Goal: Task Accomplishment & Management: Use online tool/utility

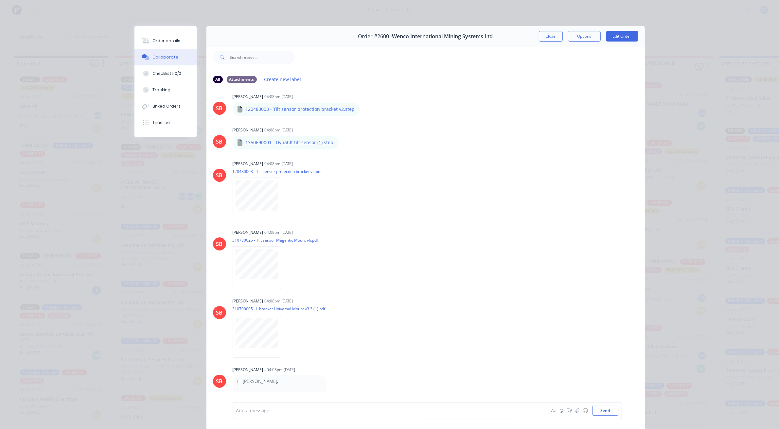
scroll to position [500, 0]
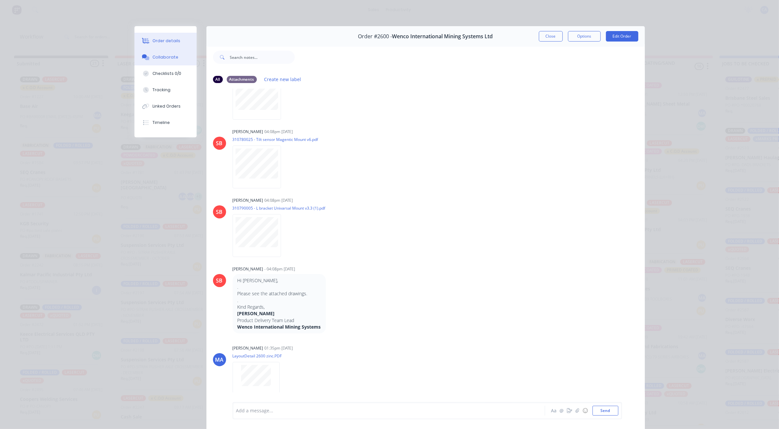
click at [164, 44] on button "Order details" at bounding box center [165, 41] width 62 height 16
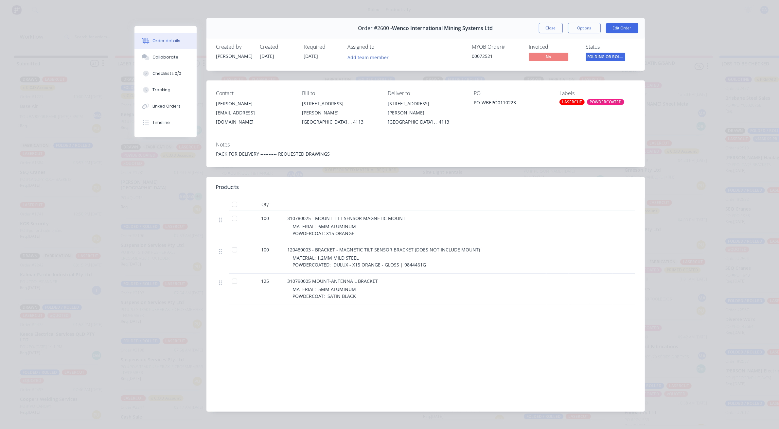
scroll to position [15, 0]
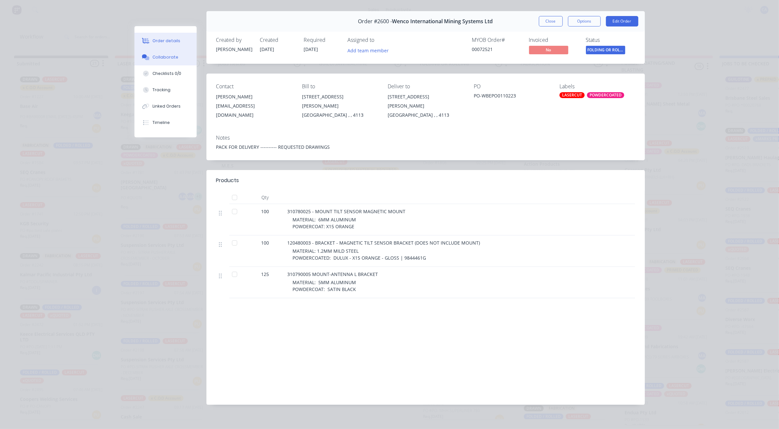
click at [159, 56] on div "Collaborate" at bounding box center [165, 57] width 26 height 6
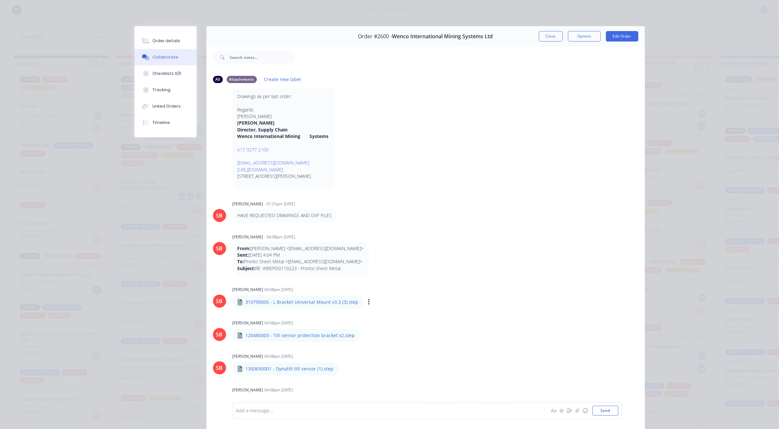
scroll to position [132, 0]
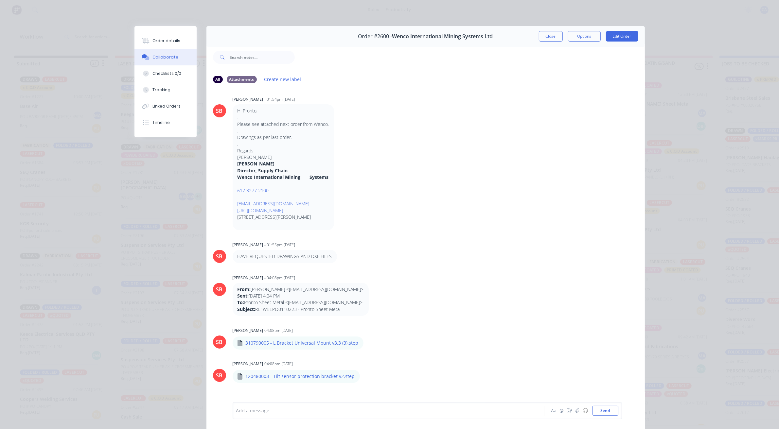
click at [540, 36] on button "Close" at bounding box center [551, 36] width 24 height 10
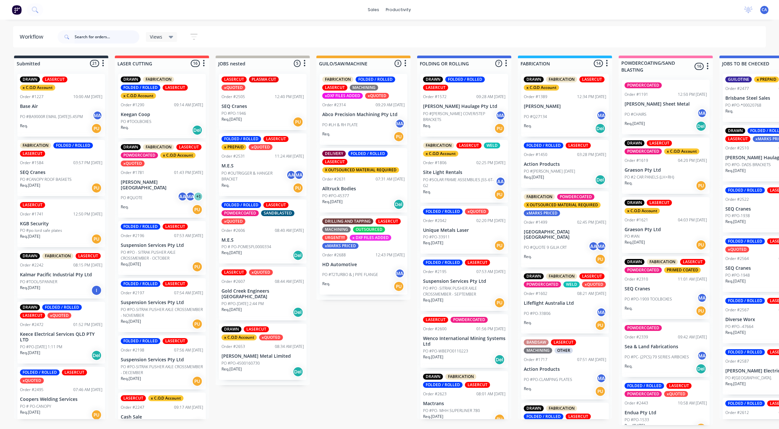
click at [91, 36] on input "text" at bounding box center [107, 36] width 65 height 13
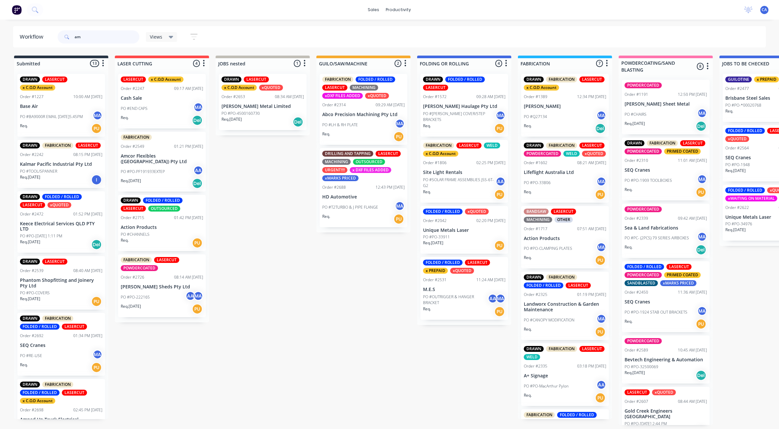
scroll to position [0, 0]
click at [169, 179] on div "Req. [DATE] Del" at bounding box center [162, 183] width 82 height 11
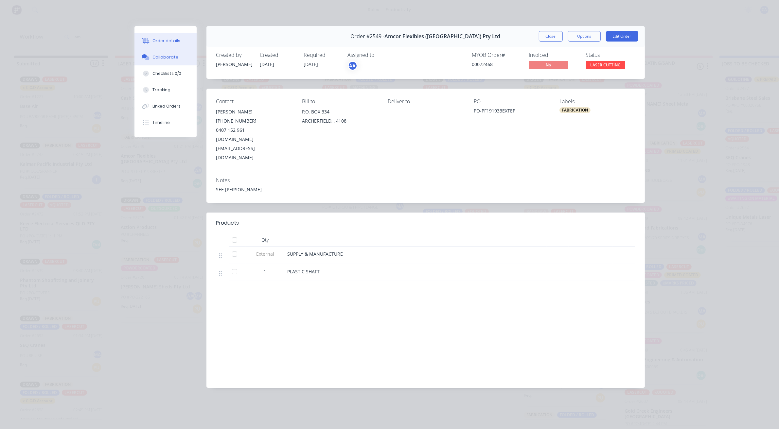
click at [177, 56] on button "Collaborate" at bounding box center [165, 57] width 62 height 16
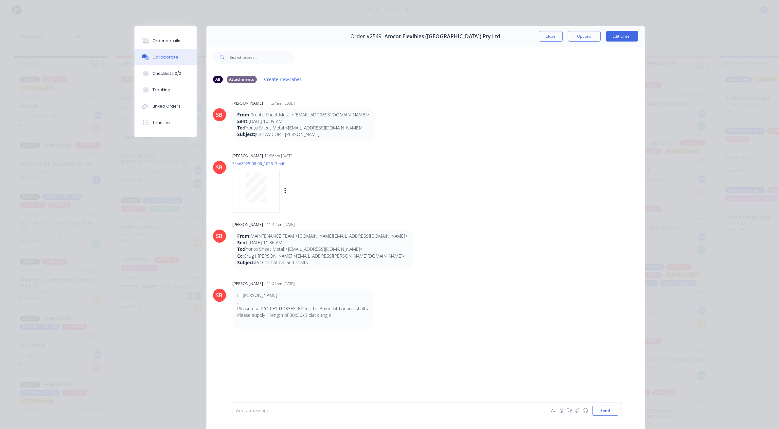
click at [241, 192] on div at bounding box center [256, 188] width 41 height 30
click at [167, 40] on div "Order details" at bounding box center [166, 41] width 28 height 6
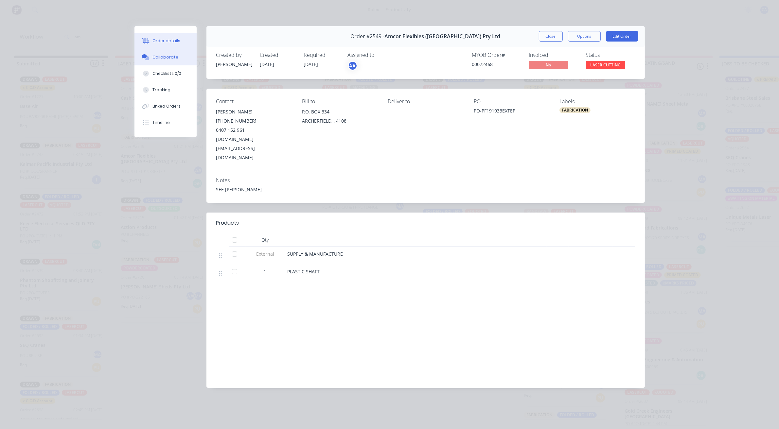
click at [182, 60] on button "Collaborate" at bounding box center [165, 57] width 62 height 16
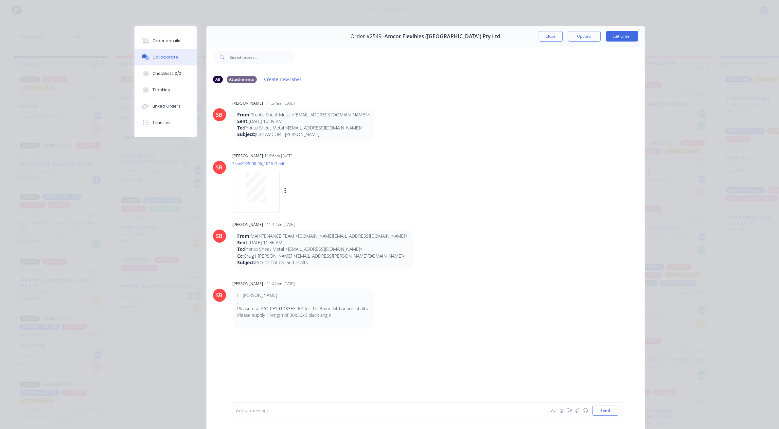
click at [264, 182] on div at bounding box center [256, 188] width 41 height 30
click at [549, 35] on button "Close" at bounding box center [551, 36] width 24 height 10
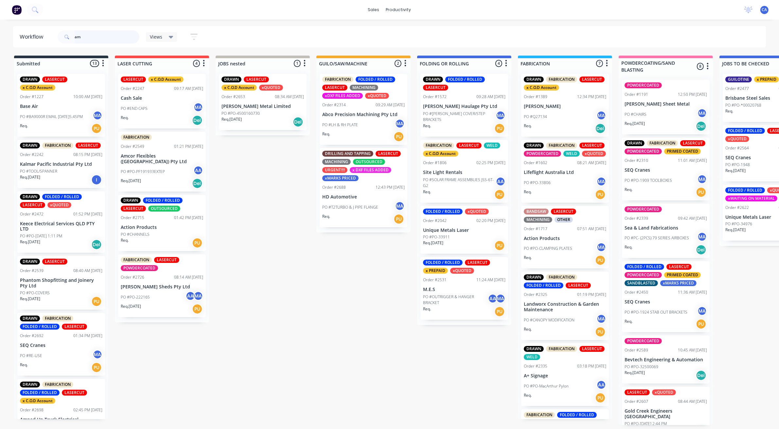
type input "a"
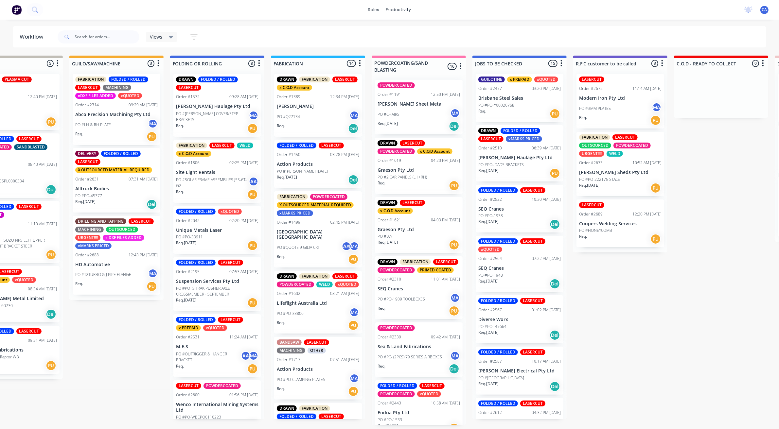
drag, startPoint x: 513, startPoint y: 282, endPoint x: 568, endPoint y: 284, distance: 54.7
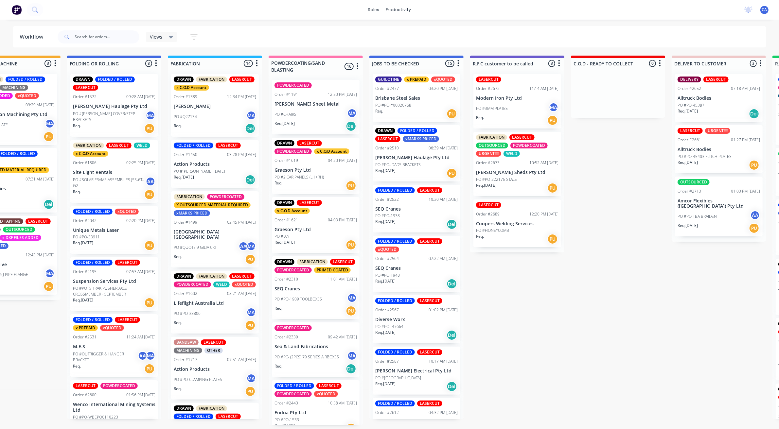
click at [410, 94] on div "GUILOTINE x PREPAID xQUOTED Order #2477 03:20 PM [DATE] Brisbane Steel Sales PO…" at bounding box center [417, 98] width 88 height 48
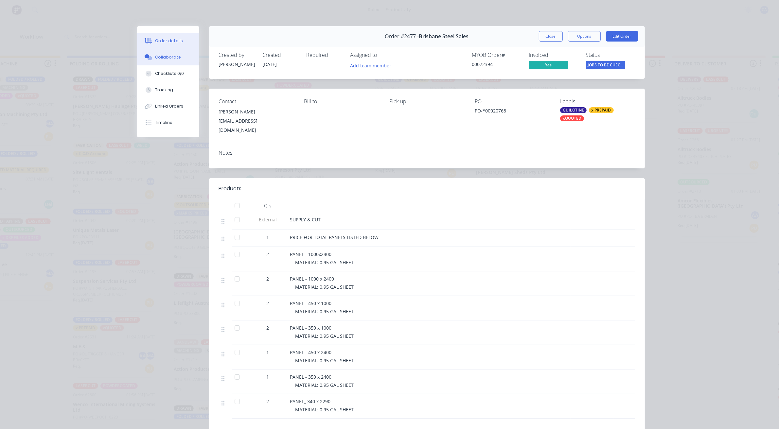
click at [156, 56] on div "Collaborate" at bounding box center [168, 57] width 26 height 6
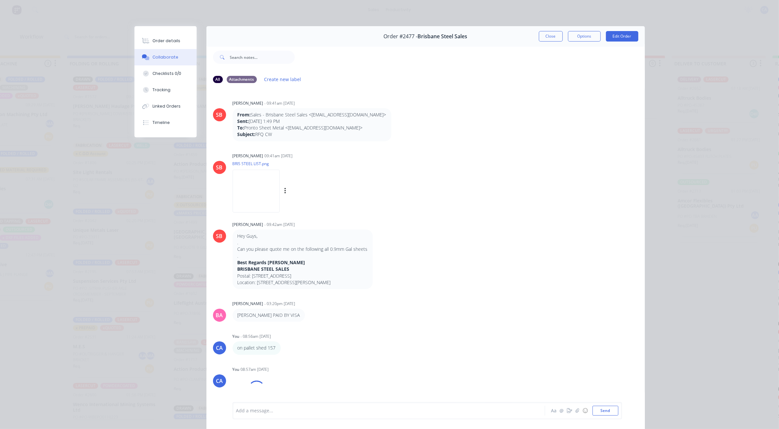
scroll to position [11, 0]
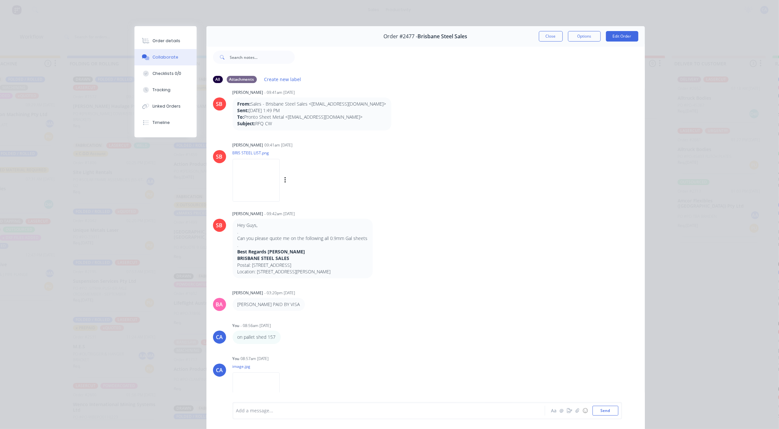
click at [253, 173] on img at bounding box center [256, 180] width 47 height 43
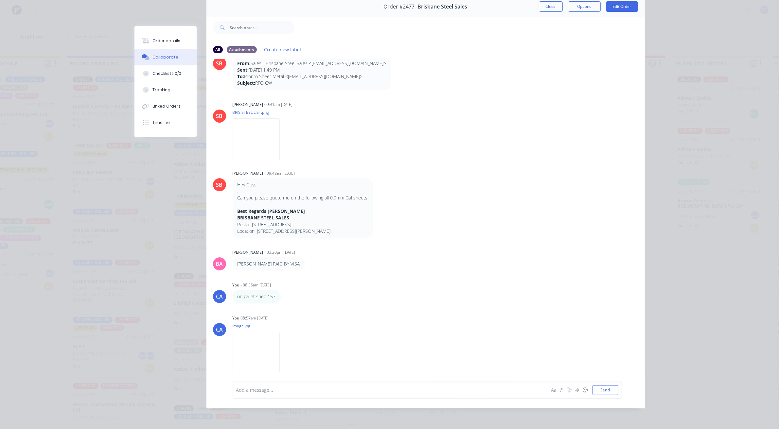
scroll to position [2, 350]
click at [249, 348] on img at bounding box center [256, 353] width 47 height 43
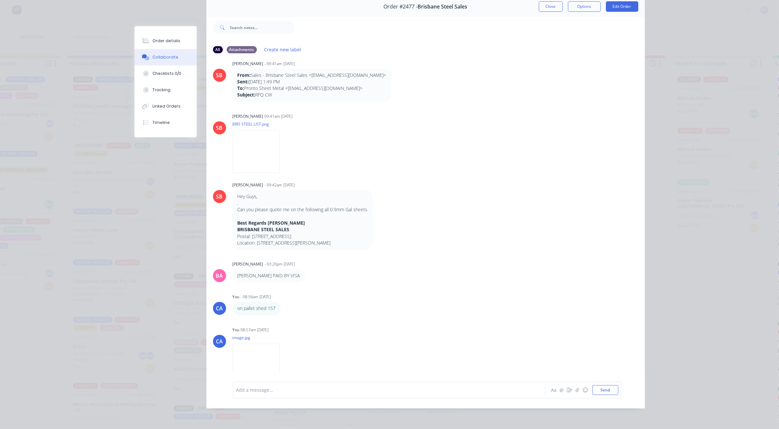
scroll to position [0, 0]
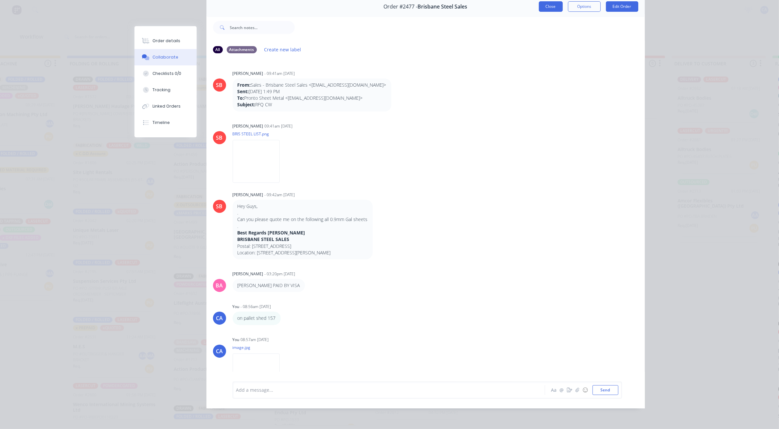
click at [549, 2] on button "Close" at bounding box center [551, 6] width 24 height 10
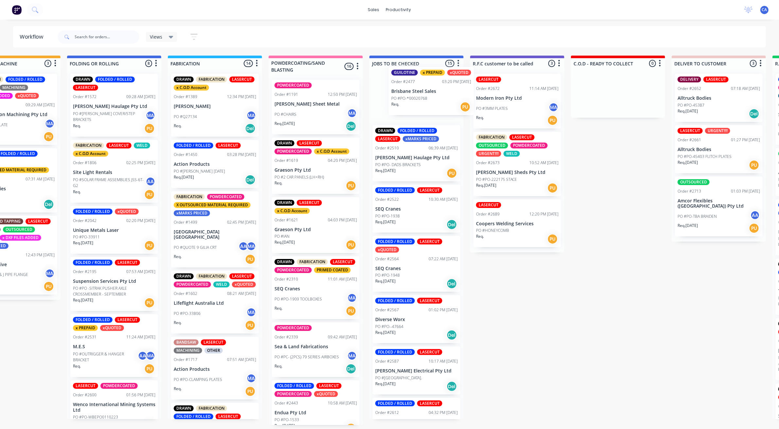
scroll to position [0, 350]
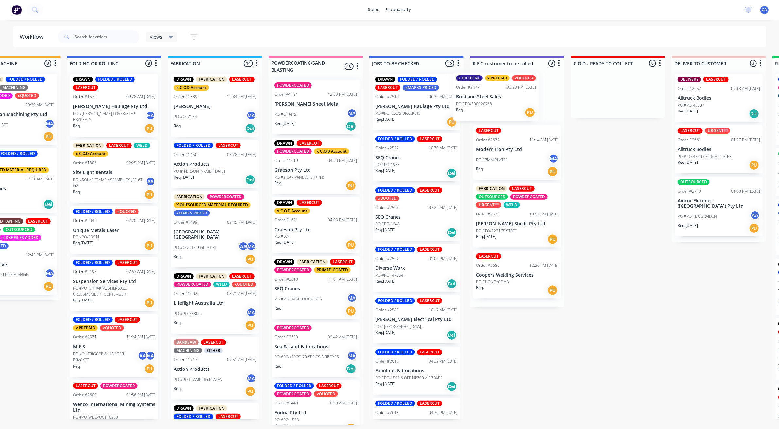
drag, startPoint x: 399, startPoint y: 116, endPoint x: 500, endPoint y: 118, distance: 100.5
click at [490, 118] on div "Submitted 26 Sort By Created date Required date Order number Customer name Most…" at bounding box center [617, 241] width 1945 height 370
click at [504, 103] on p "PO #PO-*00020768" at bounding box center [494, 105] width 36 height 6
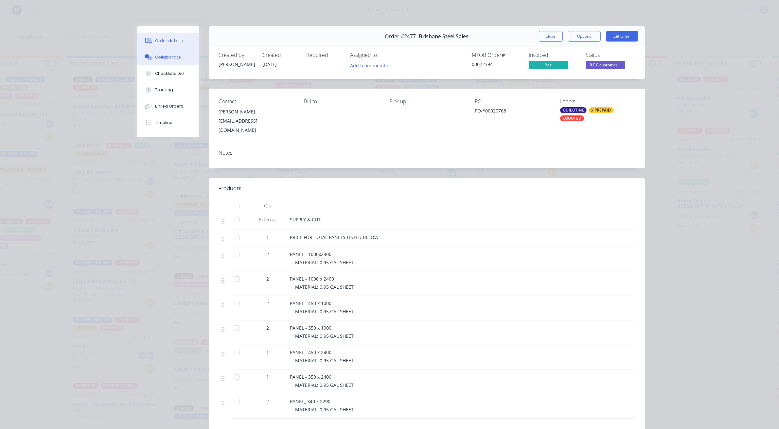
click at [155, 56] on div "Collaborate" at bounding box center [168, 57] width 26 height 6
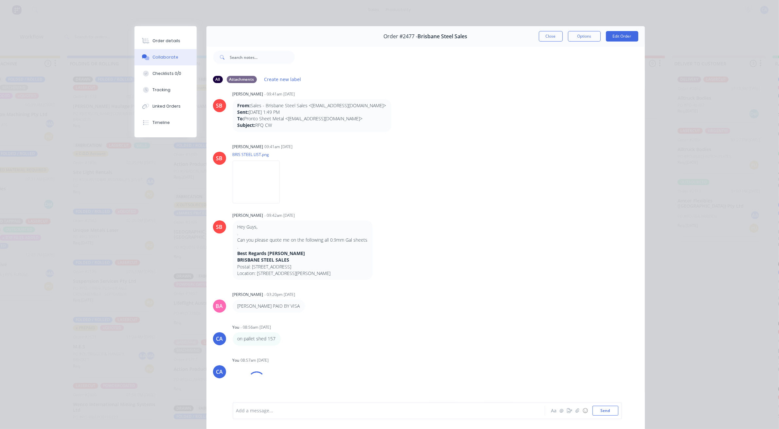
scroll to position [11, 0]
click at [260, 412] on div at bounding box center [380, 411] width 286 height 7
click at [592, 410] on button "Send" at bounding box center [605, 411] width 26 height 10
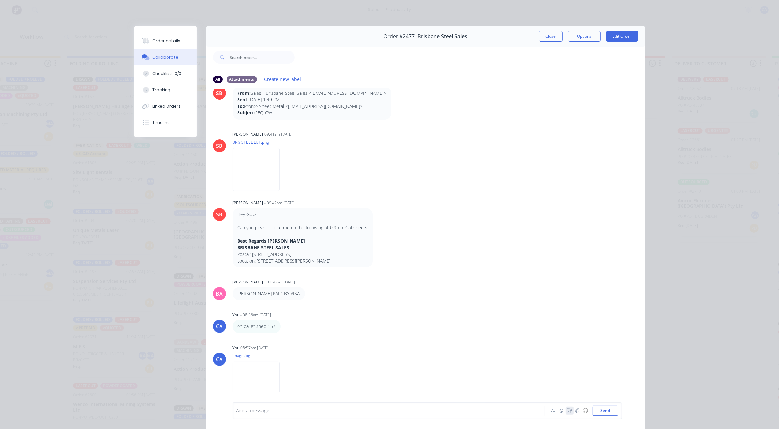
click at [568, 408] on button "button" at bounding box center [570, 411] width 8 height 8
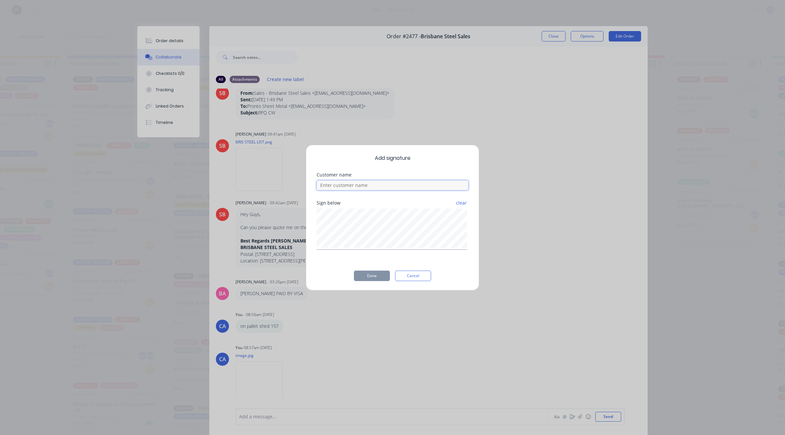
click at [375, 184] on input at bounding box center [393, 186] width 152 height 10
type input "[PERSON_NAME]"
click at [380, 275] on button "Done" at bounding box center [372, 276] width 36 height 10
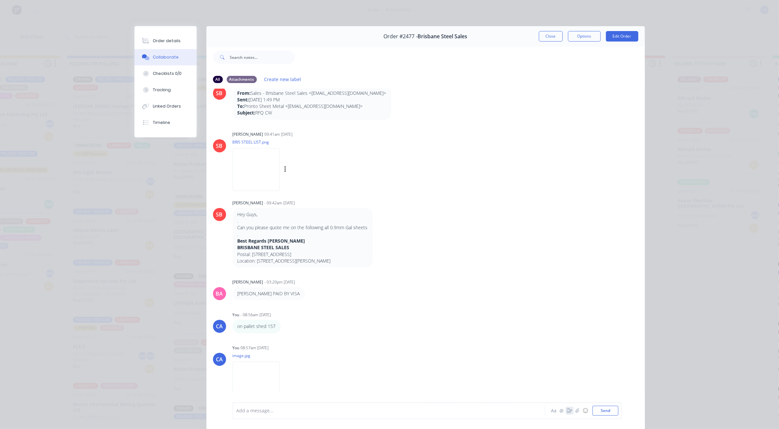
scroll to position [48, 0]
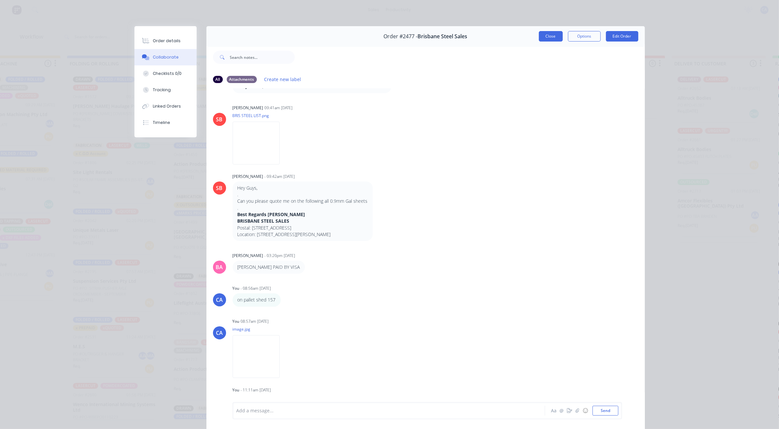
drag, startPoint x: 539, startPoint y: 43, endPoint x: 540, endPoint y: 40, distance: 3.7
click at [540, 42] on div "Order #2477 - Brisbane Steel Sales Close Options Edit Order" at bounding box center [425, 36] width 438 height 21
click at [540, 39] on button "Close" at bounding box center [551, 36] width 24 height 10
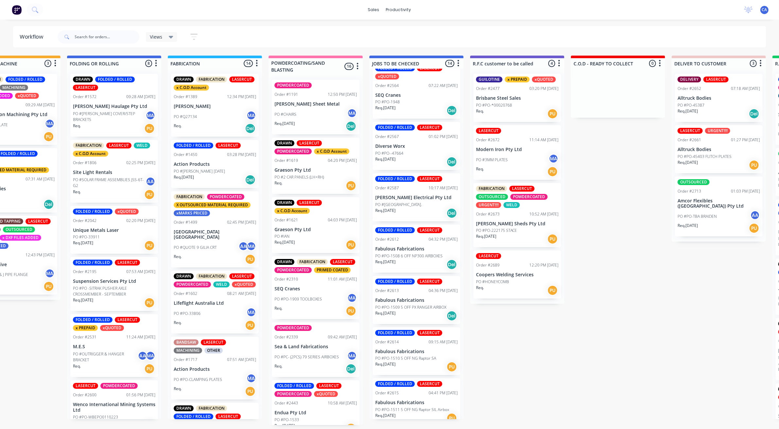
scroll to position [0, 0]
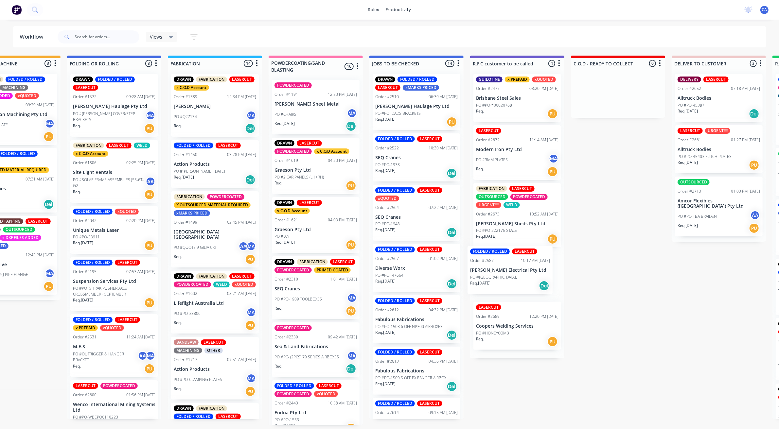
drag, startPoint x: 413, startPoint y: 323, endPoint x: 514, endPoint y: 274, distance: 112.7
click at [514, 274] on div "Submitted 26 Sort By Created date Required date Order number Customer name Most…" at bounding box center [617, 241] width 1945 height 370
click at [517, 274] on p "[PERSON_NAME] Electrical Pty Ltd" at bounding box center [517, 275] width 82 height 6
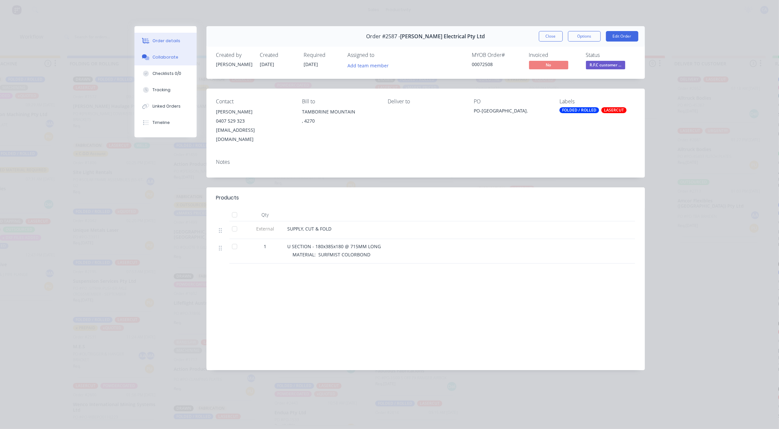
click at [175, 60] on div "Collaborate" at bounding box center [165, 57] width 26 height 6
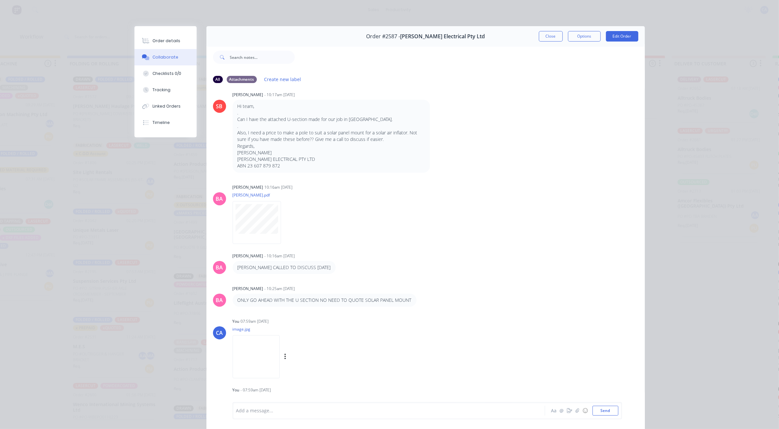
scroll to position [62, 0]
click at [262, 415] on div "Add a message..." at bounding box center [379, 411] width 287 height 10
click at [567, 410] on icon "button" at bounding box center [569, 411] width 5 height 5
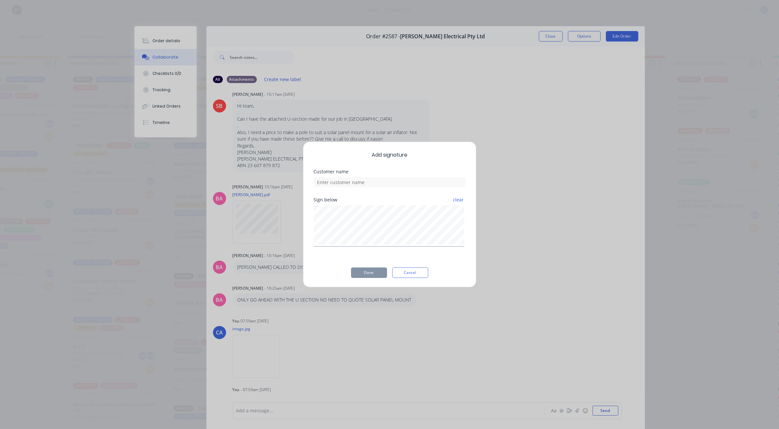
scroll to position [0, 350]
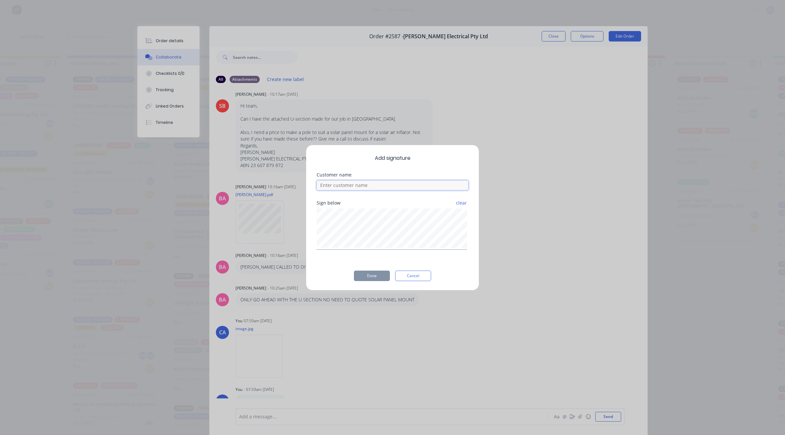
click at [416, 185] on input at bounding box center [393, 186] width 152 height 10
type input "[PERSON_NAME] CHECKED"
click at [382, 274] on button "Done" at bounding box center [372, 276] width 36 height 10
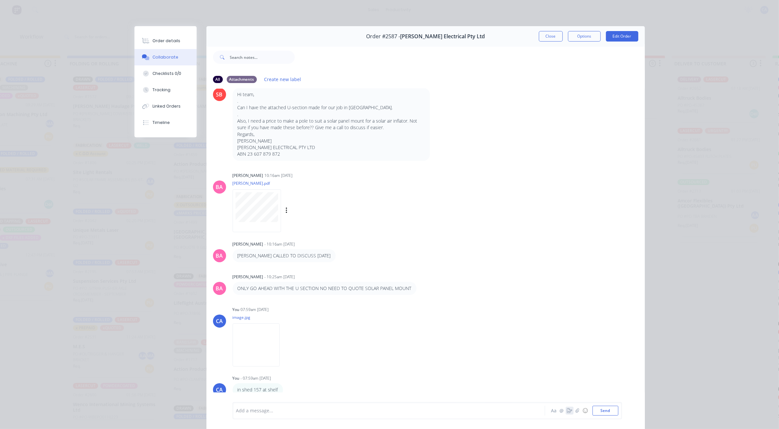
scroll to position [0, 0]
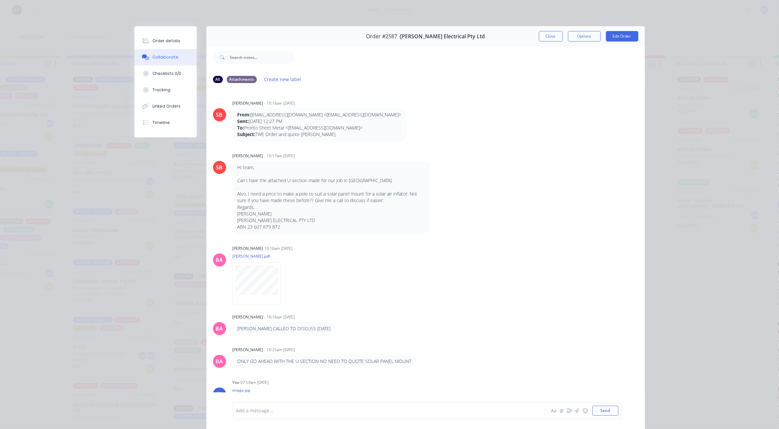
click at [542, 38] on button "Close" at bounding box center [551, 36] width 24 height 10
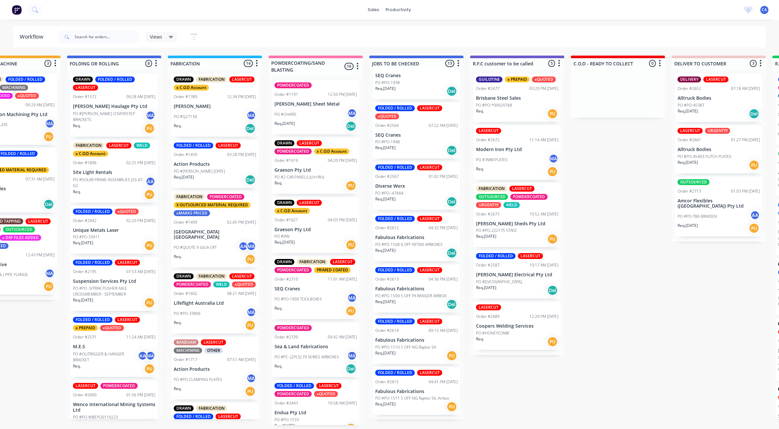
scroll to position [82, 0]
click at [408, 192] on div "PO #PO--47664" at bounding box center [416, 194] width 82 height 6
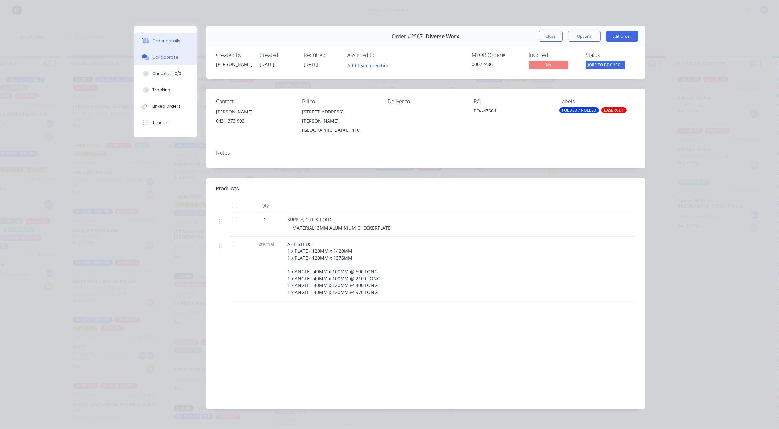
click at [172, 56] on div "Collaborate" at bounding box center [165, 57] width 26 height 6
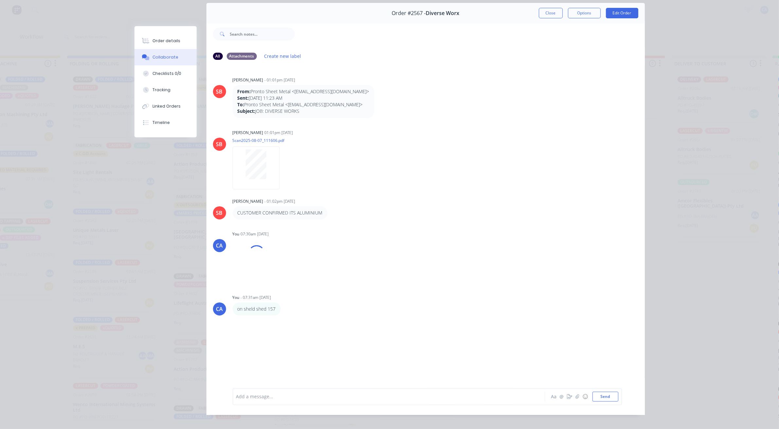
scroll to position [36, 0]
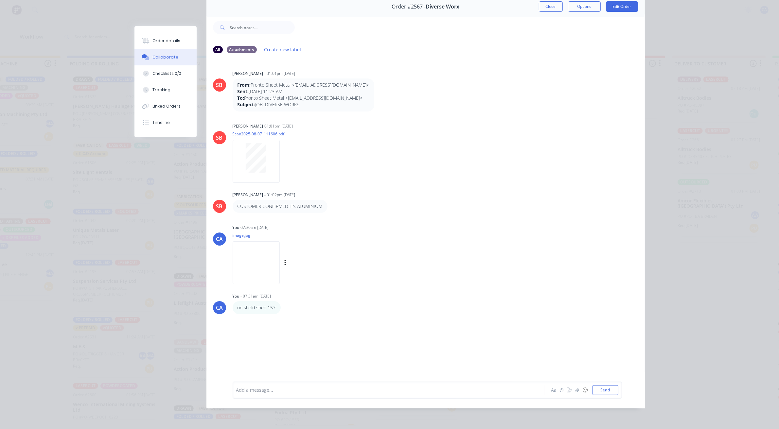
click at [255, 262] on img at bounding box center [256, 262] width 47 height 43
click at [266, 154] on div at bounding box center [256, 158] width 41 height 30
click at [285, 394] on div "Add a message..." at bounding box center [379, 390] width 287 height 10
click at [568, 391] on icon "button" at bounding box center [569, 390] width 5 height 5
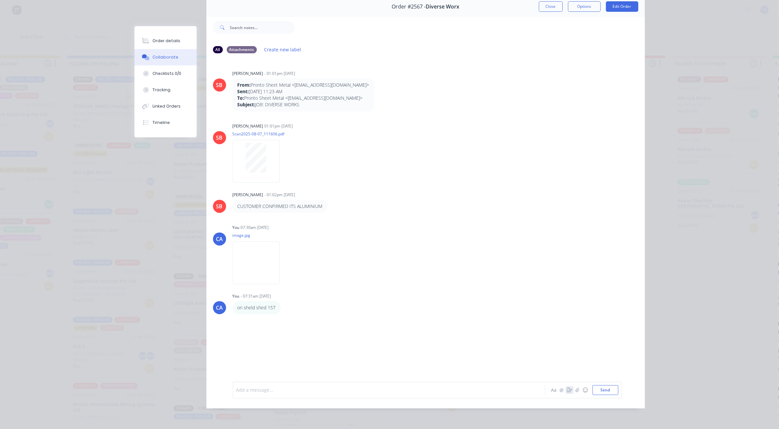
scroll to position [0, 350]
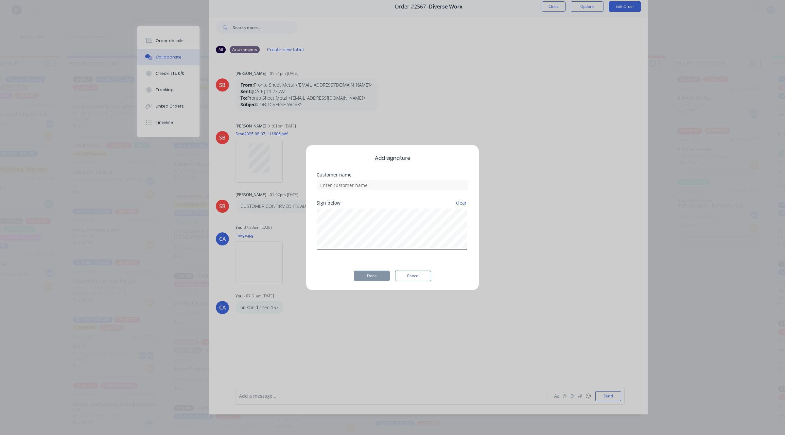
click at [438, 205] on div "Sign below clear" at bounding box center [393, 225] width 152 height 49
click at [418, 190] on div "Customer name" at bounding box center [393, 187] width 152 height 28
click at [405, 189] on input at bounding box center [393, 186] width 152 height 10
type input "[PERSON_NAME] CHECKED"
click at [365, 276] on button "Done" at bounding box center [372, 276] width 36 height 10
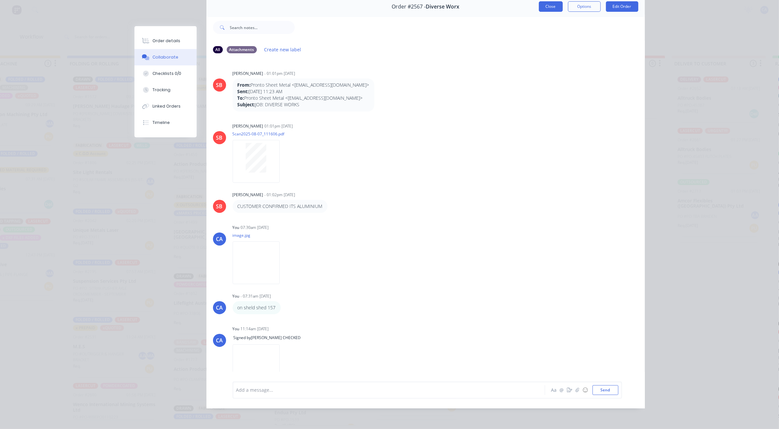
click at [549, 2] on button "Close" at bounding box center [551, 6] width 24 height 10
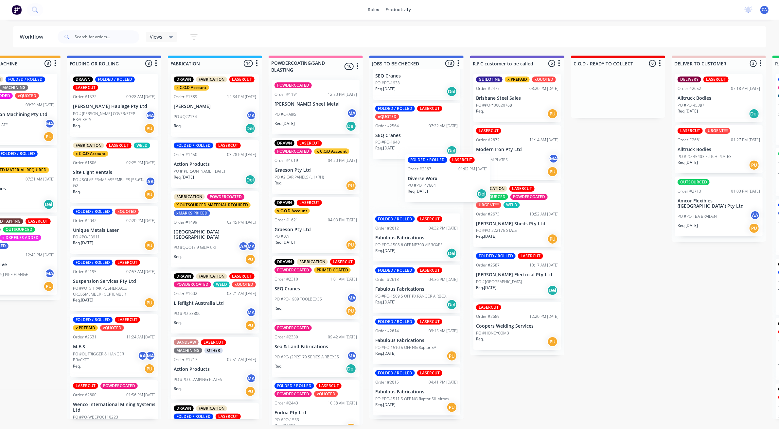
drag, startPoint x: 412, startPoint y: 197, endPoint x: 509, endPoint y: 174, distance: 99.9
click at [509, 174] on div "Submitted 26 Sort By Created date Required date Order number Customer name Most…" at bounding box center [617, 241] width 1945 height 370
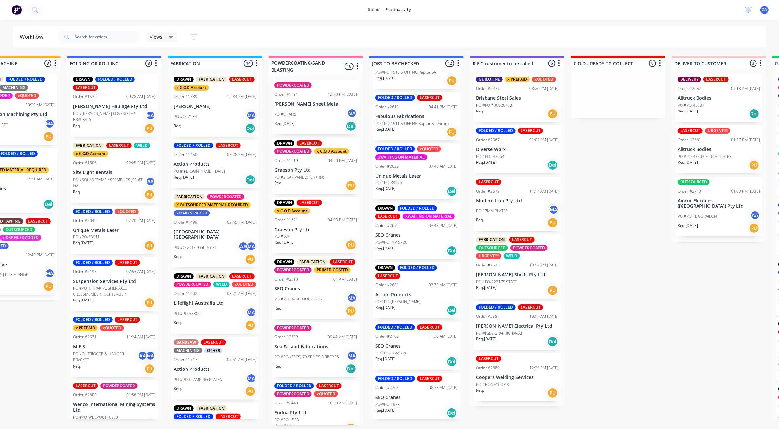
scroll to position [2, 350]
click at [409, 299] on div "PO #PO-[PERSON_NAME]" at bounding box center [416, 302] width 82 height 6
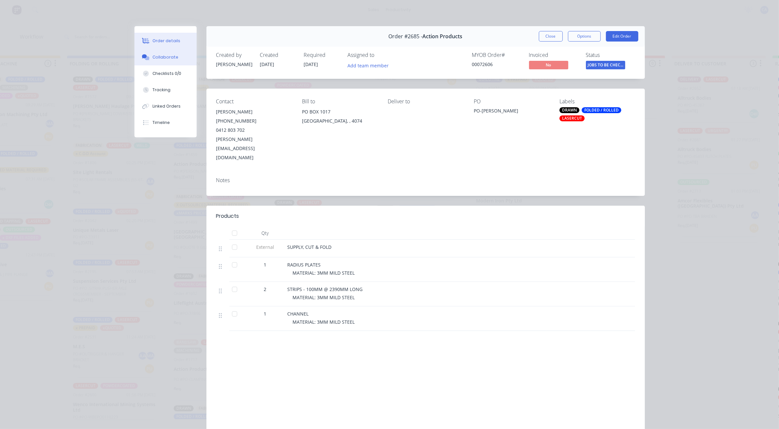
click at [161, 54] on div "Collaborate" at bounding box center [165, 57] width 26 height 6
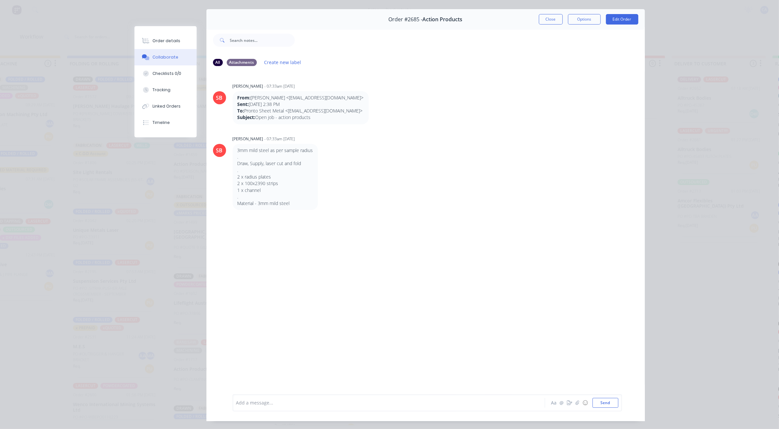
scroll to position [0, 0]
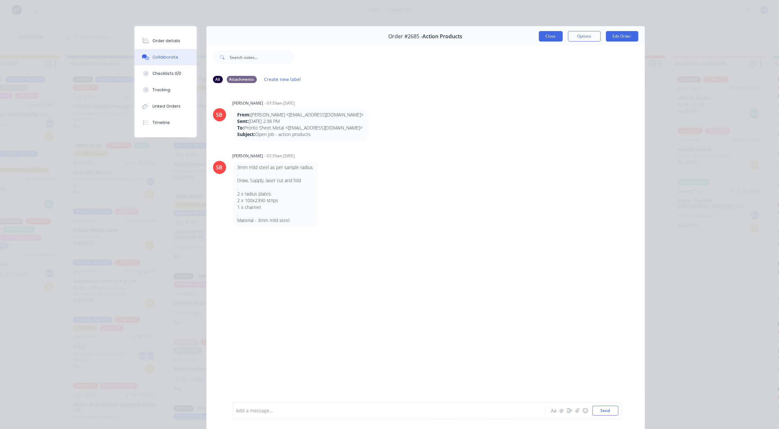
click at [539, 38] on button "Close" at bounding box center [551, 36] width 24 height 10
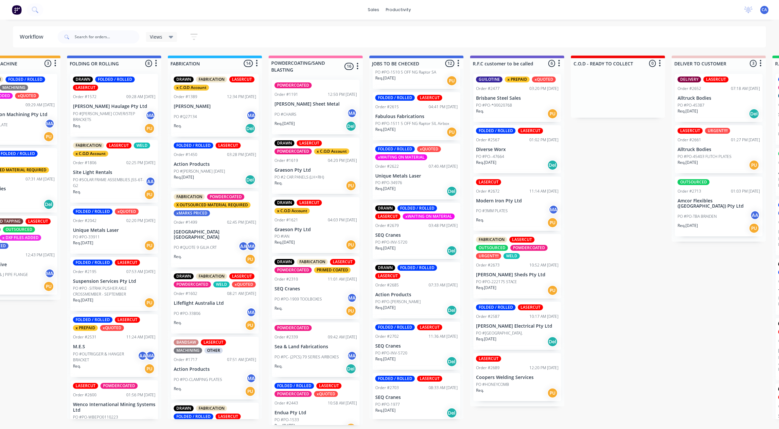
click at [422, 292] on p "Action Products" at bounding box center [416, 295] width 82 height 6
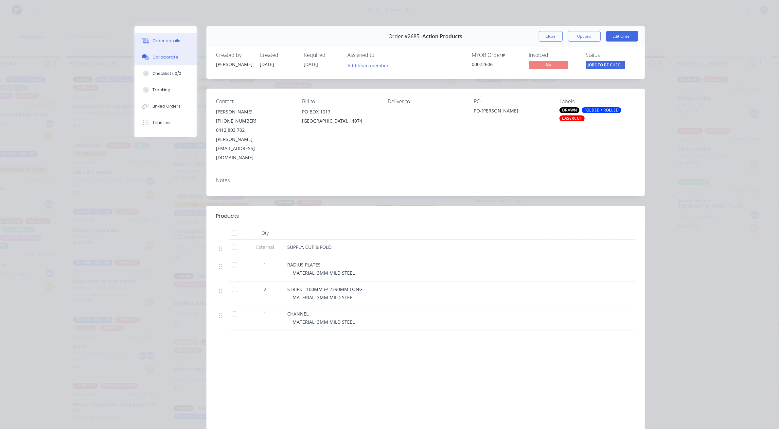
click at [152, 54] on div "Collaborate" at bounding box center [165, 57] width 26 height 6
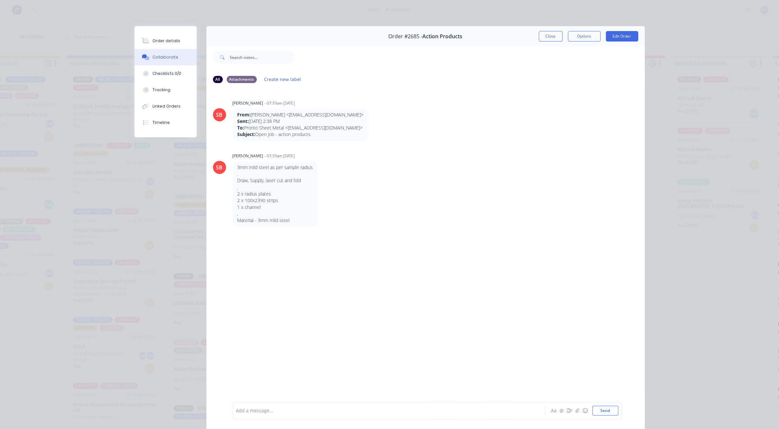
scroll to position [0, 350]
click at [555, 38] on button "Close" at bounding box center [551, 36] width 24 height 10
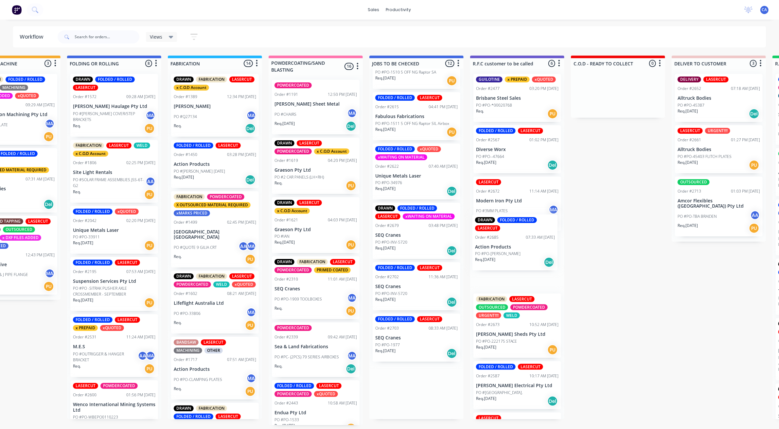
drag, startPoint x: 408, startPoint y: 314, endPoint x: 514, endPoint y: 260, distance: 119.1
click at [514, 260] on div "Submitted 26 Sort By Created date Required date Order number Customer name Most…" at bounding box center [617, 241] width 1945 height 370
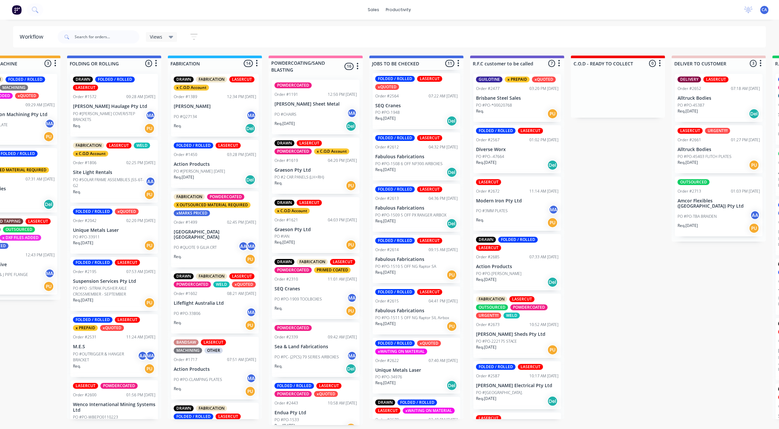
scroll to position [165, 0]
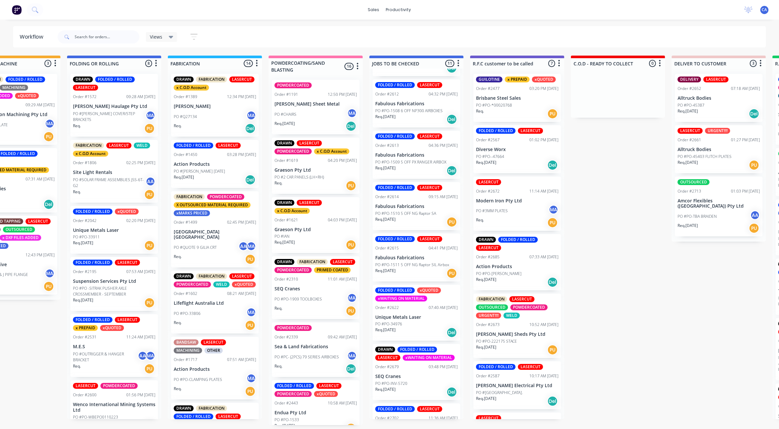
click at [414, 317] on p "Unique Metals Laser" at bounding box center [416, 318] width 82 height 6
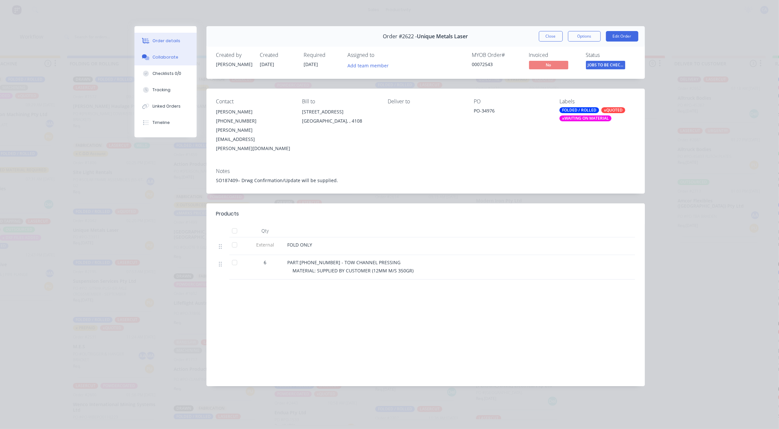
click at [176, 56] on button "Collaborate" at bounding box center [165, 57] width 62 height 16
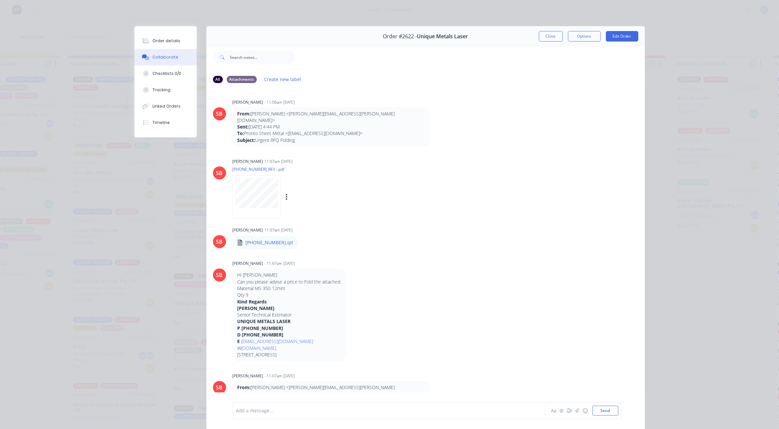
scroll to position [0, 0]
click at [544, 37] on button "Close" at bounding box center [551, 36] width 24 height 10
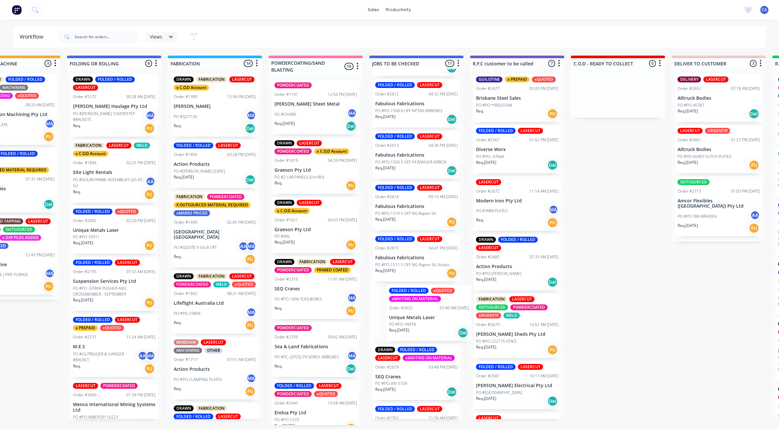
drag, startPoint x: 416, startPoint y: 305, endPoint x: 492, endPoint y: 296, distance: 76.0
click at [490, 296] on div "Submitted 26 Sort By Created date Required date Order number Customer name Most…" at bounding box center [617, 241] width 1945 height 370
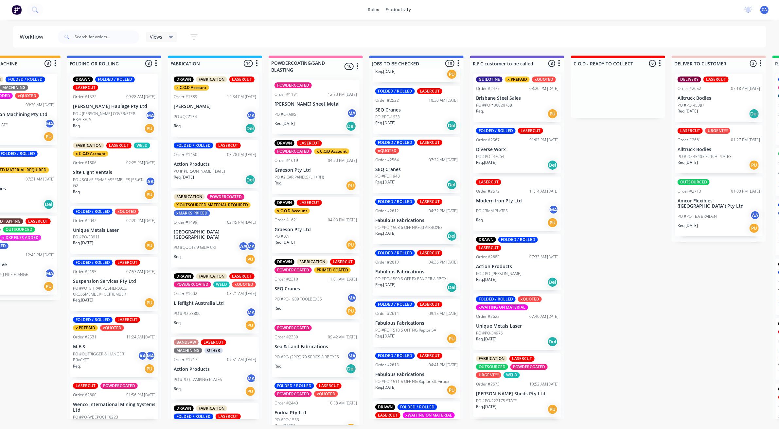
scroll to position [41, 0]
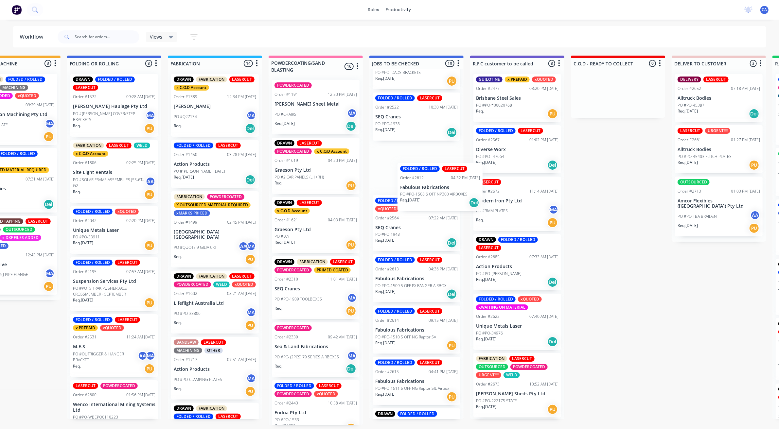
drag, startPoint x: 415, startPoint y: 239, endPoint x: 444, endPoint y: 199, distance: 49.8
click at [444, 199] on div "DRAWN FOLDED / ROLLED LASERCUT xMARKS PRICED Order #2510 06:39 AM [DATE] [PERSO…" at bounding box center [416, 244] width 94 height 351
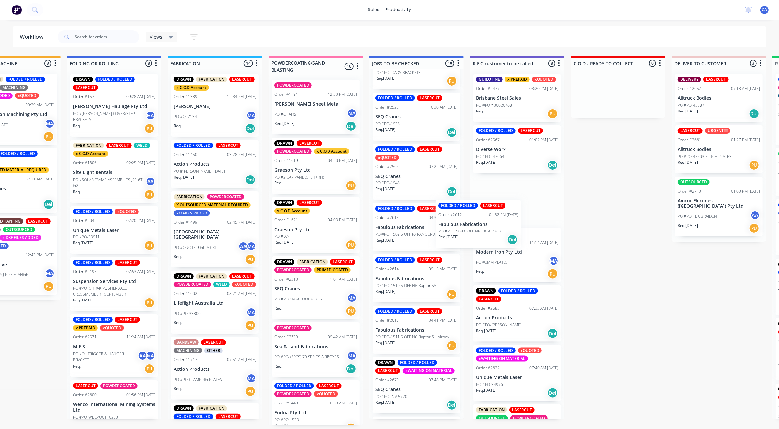
drag, startPoint x: 429, startPoint y: 226, endPoint x: 497, endPoint y: 223, distance: 68.4
click at [497, 223] on div "Submitted 26 Sort By Created date Required date Order number Customer name Most…" at bounding box center [617, 241] width 1945 height 370
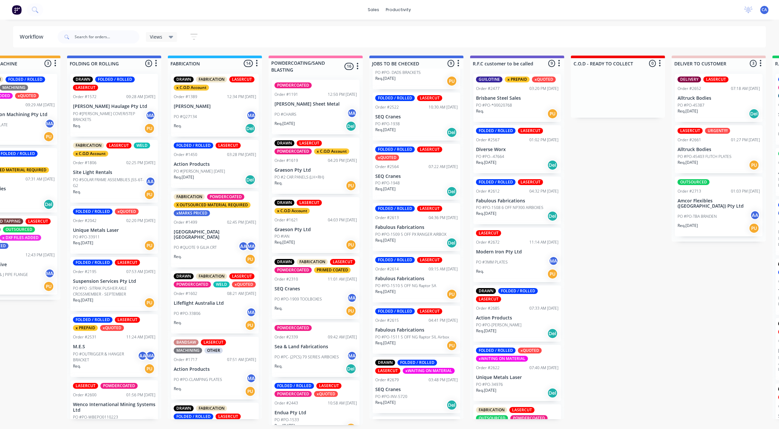
click at [420, 283] on p "PO #PO-1510 5 OFF NG Raptor SA" at bounding box center [405, 286] width 61 height 6
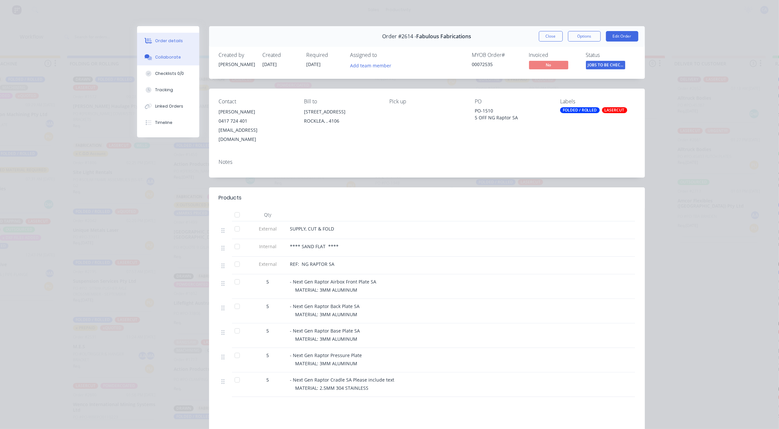
click at [173, 57] on div "Collaborate" at bounding box center [168, 57] width 26 height 6
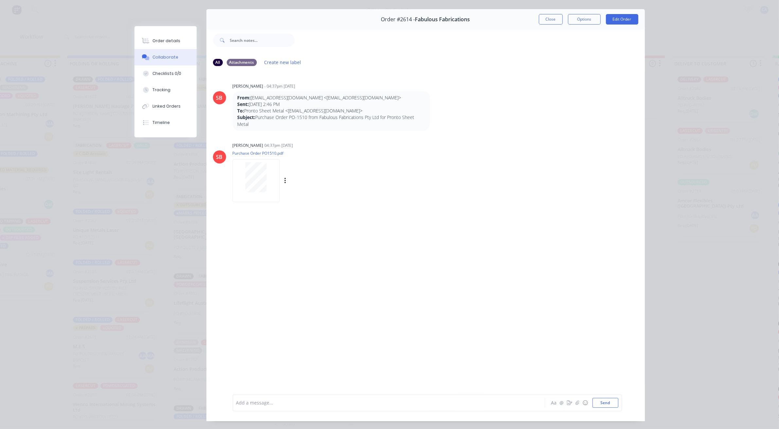
scroll to position [0, 0]
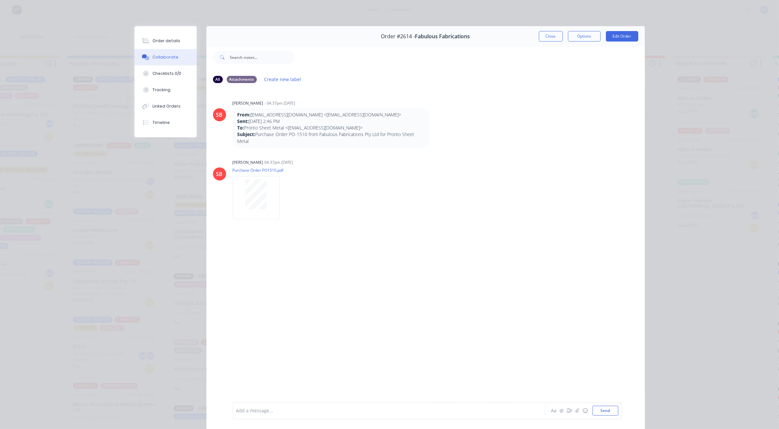
click at [551, 43] on div "Order #2614 - Fabulous Fabrications Close Options Edit Order" at bounding box center [425, 36] width 438 height 21
click at [549, 39] on button "Close" at bounding box center [551, 36] width 24 height 10
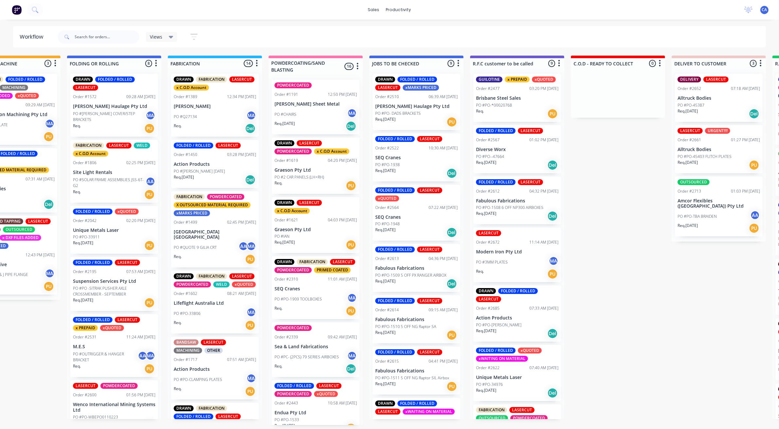
click at [406, 164] on div "PO #PO-1938" at bounding box center [416, 165] width 82 height 6
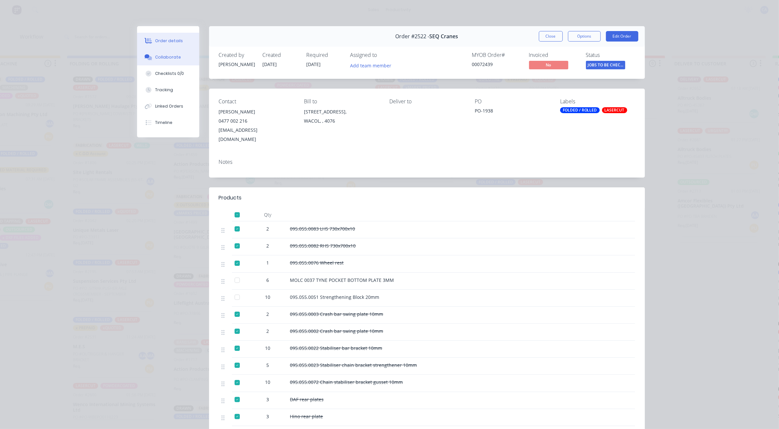
click at [181, 61] on button "Collaborate" at bounding box center [168, 57] width 62 height 16
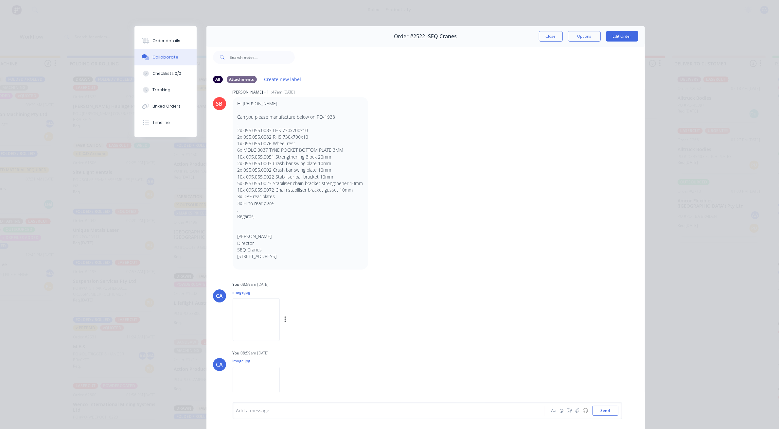
scroll to position [1294, 0]
click at [260, 322] on img at bounding box center [256, 315] width 47 height 43
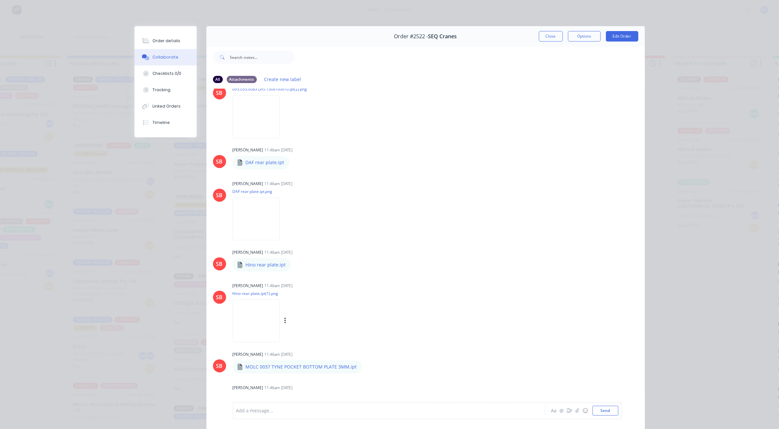
scroll to position [245, 0]
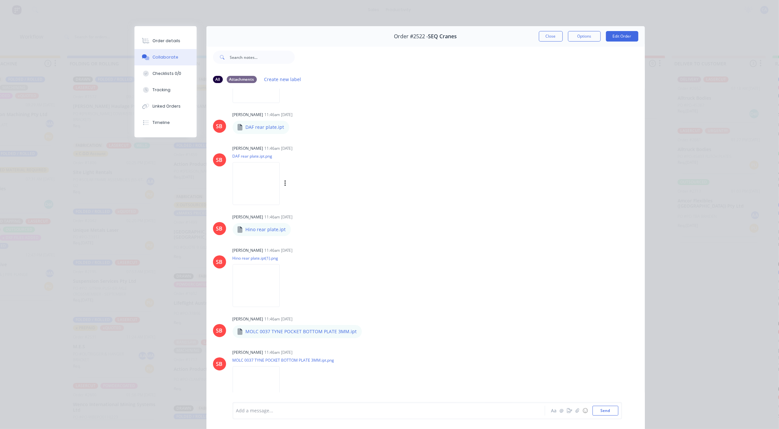
click at [271, 186] on img at bounding box center [256, 183] width 47 height 43
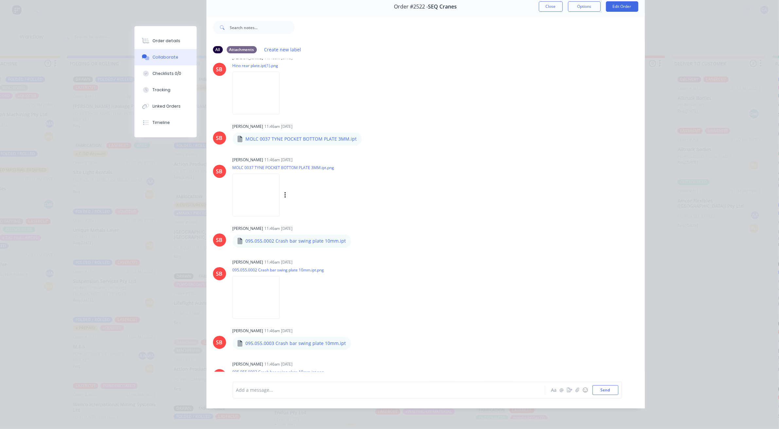
scroll to position [409, 0]
click at [278, 187] on img at bounding box center [256, 194] width 47 height 43
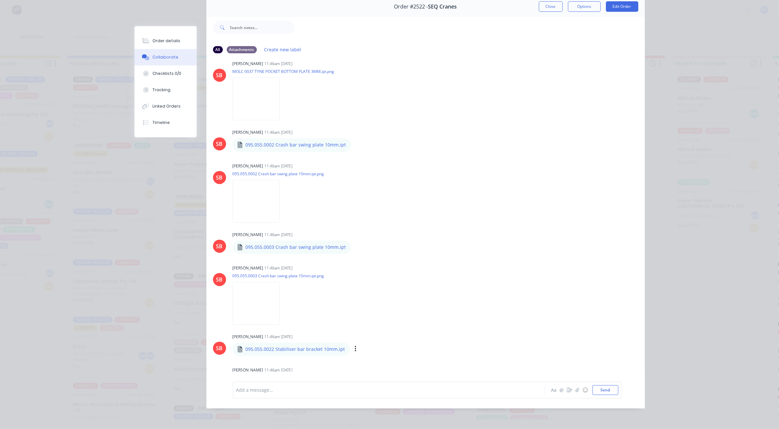
scroll to position [573, 0]
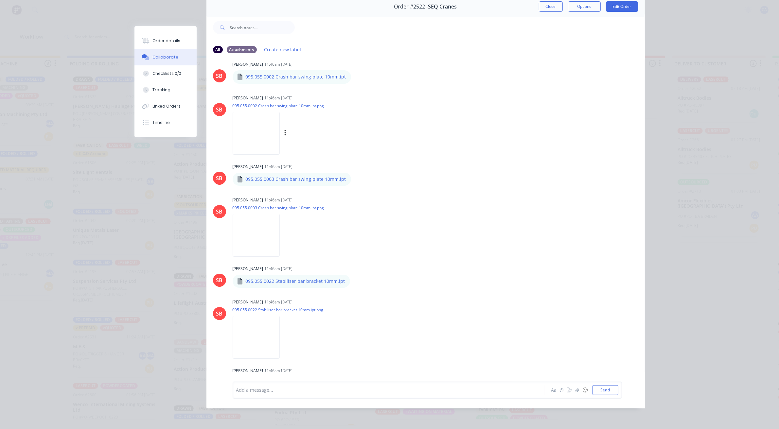
click at [259, 133] on img at bounding box center [256, 133] width 47 height 43
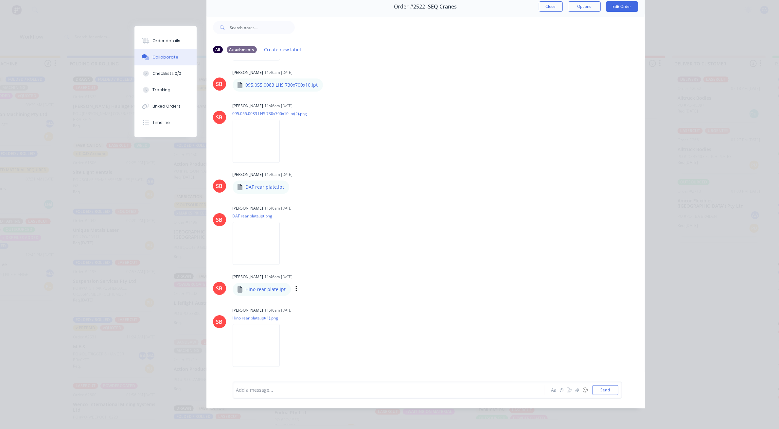
scroll to position [164, 0]
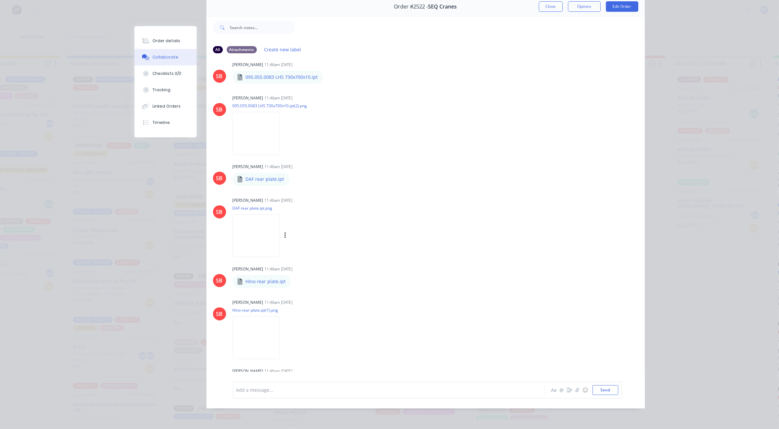
click at [268, 230] on img at bounding box center [256, 235] width 47 height 43
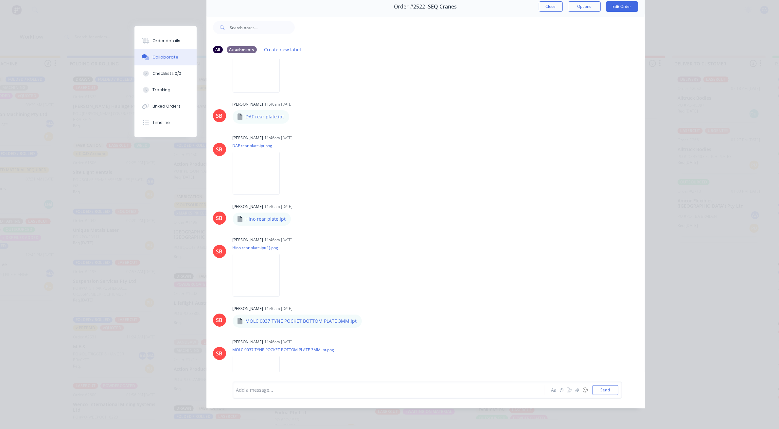
scroll to position [327, 0]
click at [172, 89] on button "Tracking" at bounding box center [165, 90] width 62 height 16
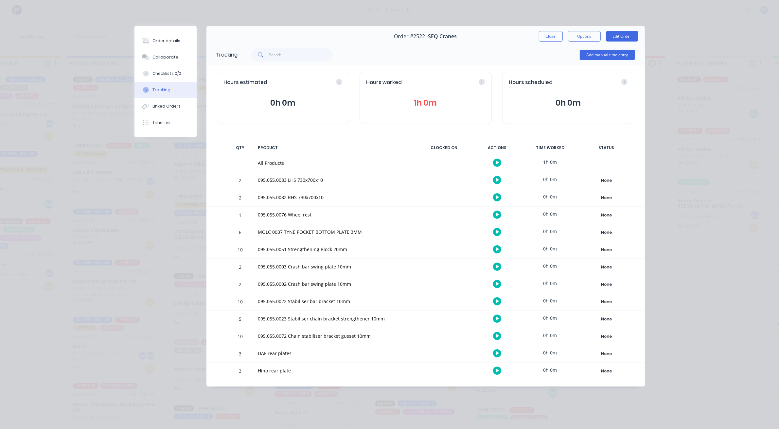
click at [424, 95] on div "Hours worked 1h 0m" at bounding box center [426, 98] width 132 height 52
drag, startPoint x: 421, startPoint y: 110, endPoint x: 421, endPoint y: 106, distance: 4.3
click at [421, 108] on div "Hours worked 1h 0m" at bounding box center [426, 98] width 132 height 52
click at [421, 105] on button "1h 0m" at bounding box center [425, 103] width 118 height 12
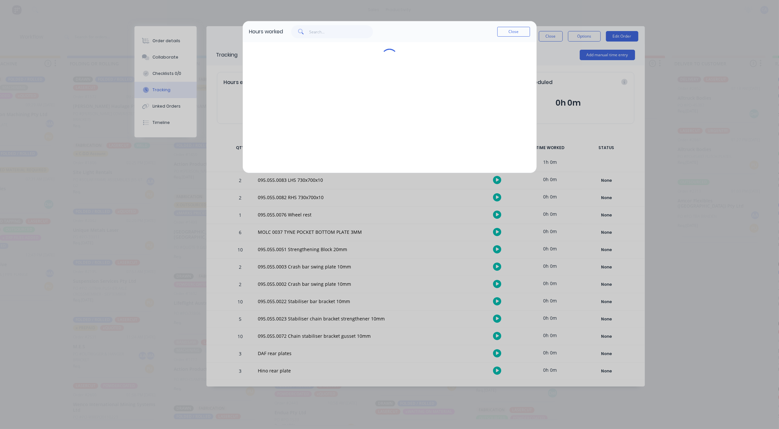
scroll to position [0, 350]
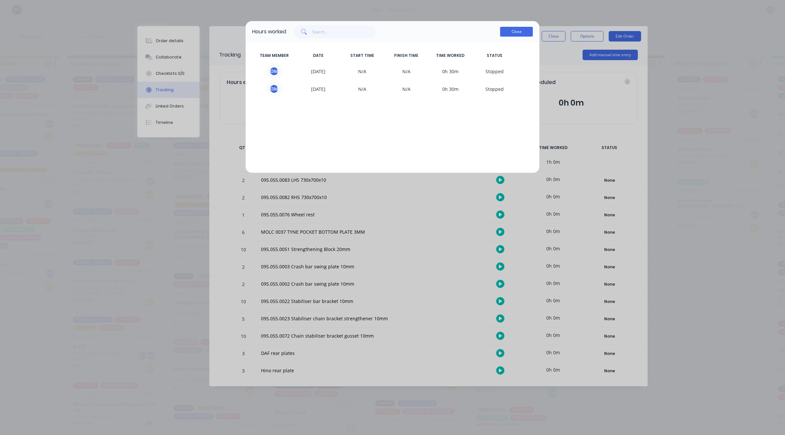
click at [514, 33] on button "Close" at bounding box center [516, 32] width 33 height 10
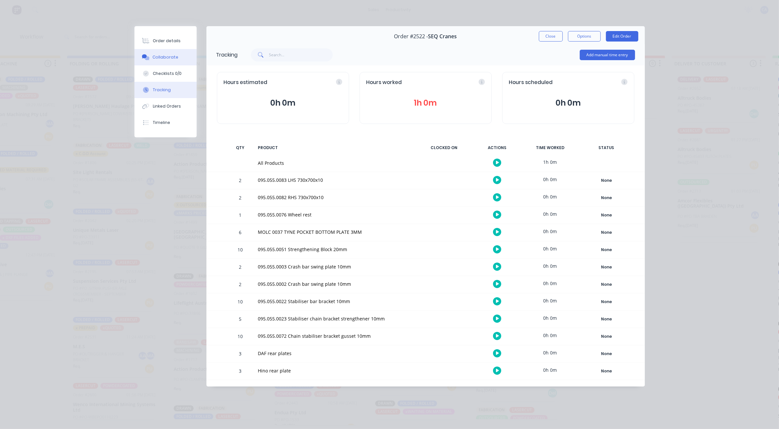
click at [179, 55] on button "Collaborate" at bounding box center [165, 57] width 62 height 16
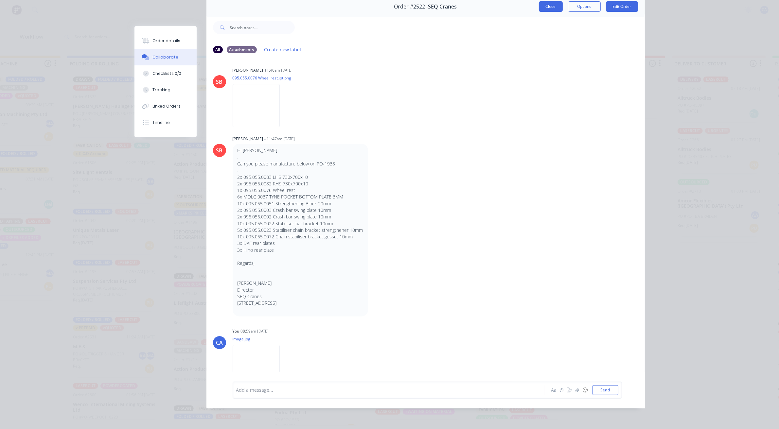
scroll to position [1212, 0]
click at [547, 1] on button "Close" at bounding box center [551, 6] width 24 height 10
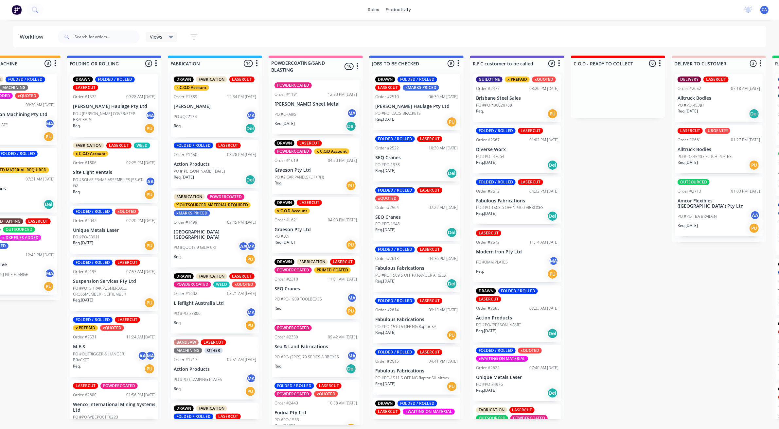
click at [110, 28] on div at bounding box center [99, 37] width 82 height 20
click at [108, 34] on input "text" at bounding box center [107, 36] width 65 height 13
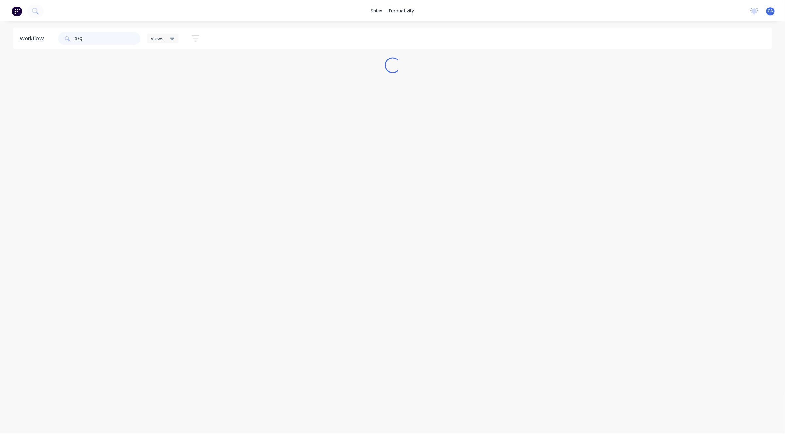
scroll to position [0, 0]
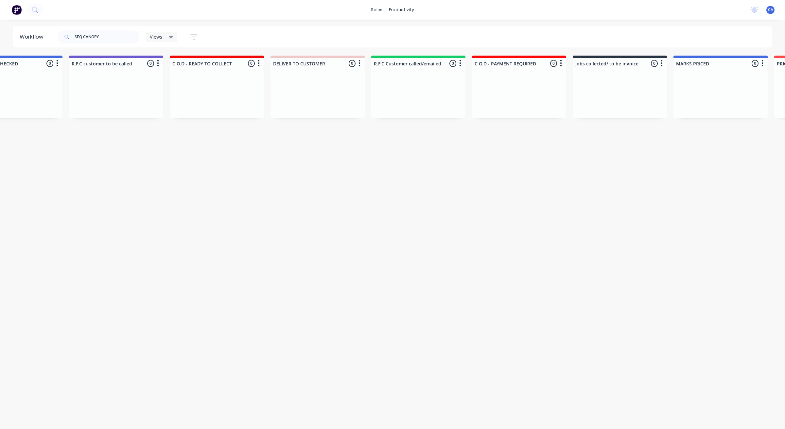
drag, startPoint x: 342, startPoint y: 218, endPoint x: 403, endPoint y: 218, distance: 60.5
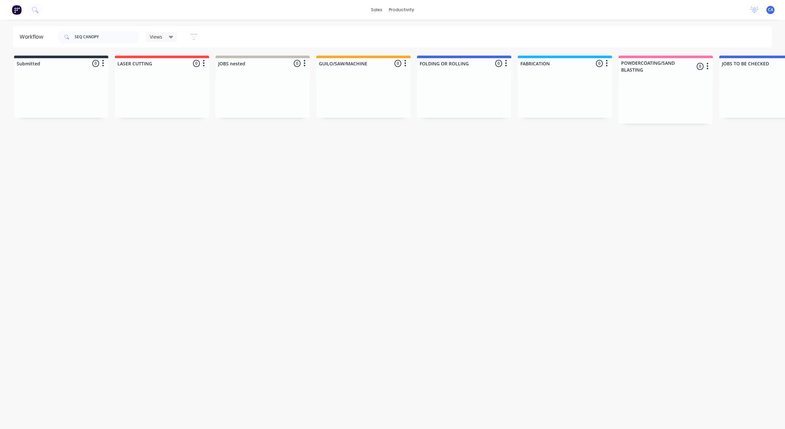
drag, startPoint x: 351, startPoint y: 200, endPoint x: 165, endPoint y: 97, distance: 212.2
drag, startPoint x: 97, startPoint y: 36, endPoint x: 83, endPoint y: 40, distance: 14.5
click at [85, 40] on input "SEQ CANOPY" at bounding box center [107, 36] width 65 height 13
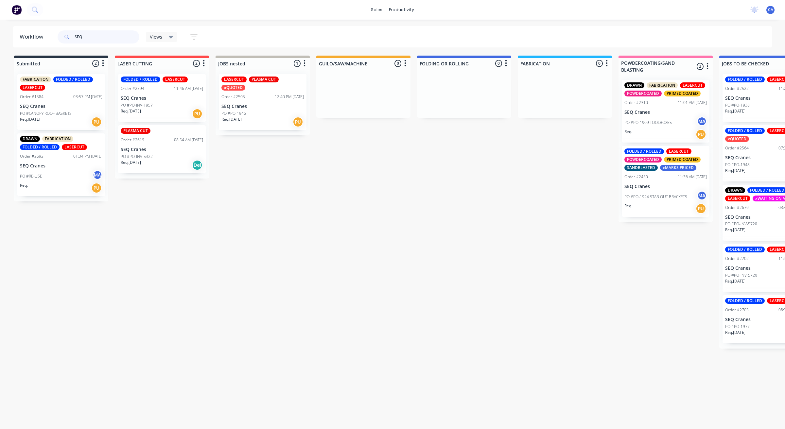
type input "SEQ"
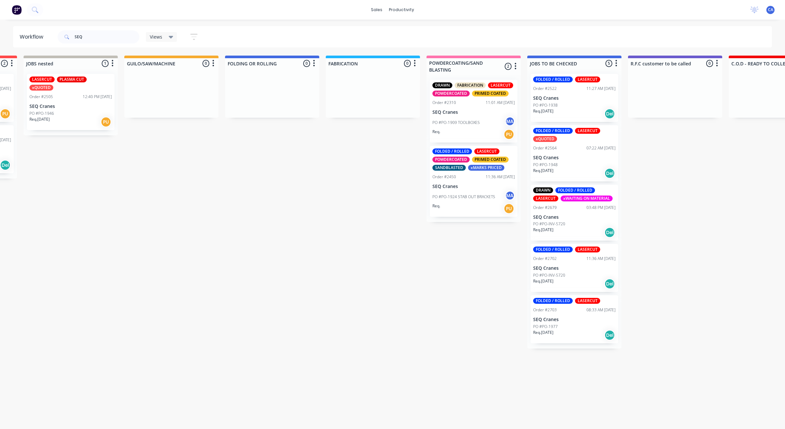
drag, startPoint x: 136, startPoint y: 205, endPoint x: 182, endPoint y: 217, distance: 47.8
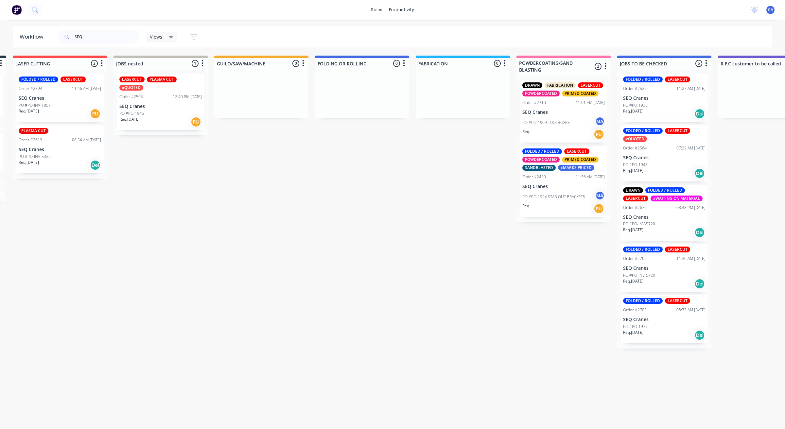
drag, startPoint x: 149, startPoint y: 213, endPoint x: 133, endPoint y: 213, distance: 15.7
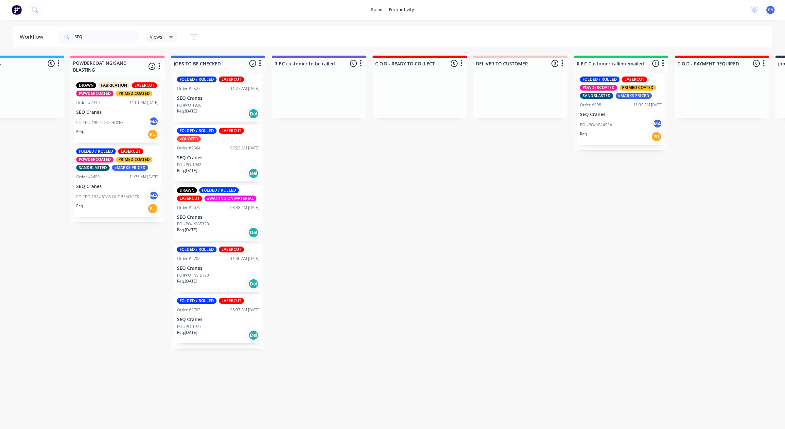
drag, startPoint x: 136, startPoint y: 213, endPoint x: 197, endPoint y: 229, distance: 63.6
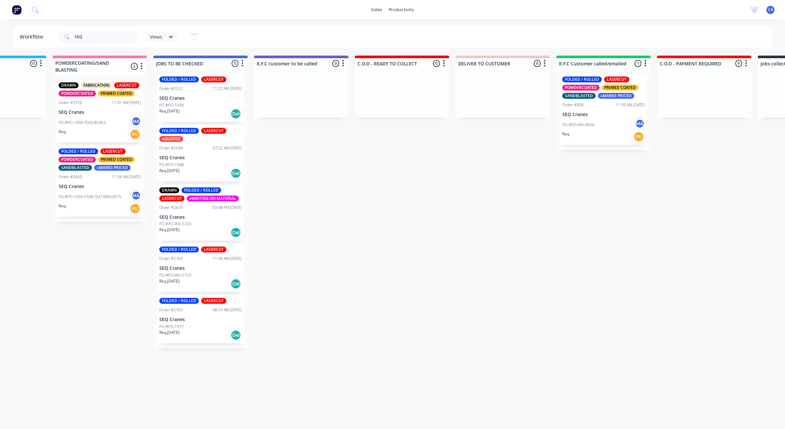
scroll to position [0, 549]
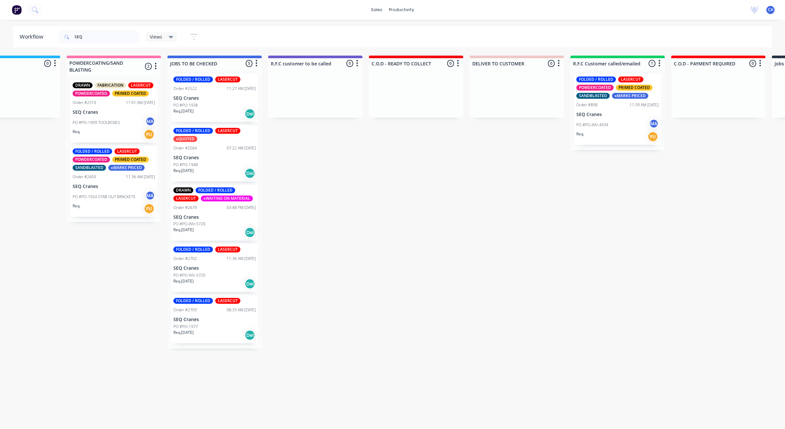
drag, startPoint x: 197, startPoint y: 229, endPoint x: 176, endPoint y: 228, distance: 21.0
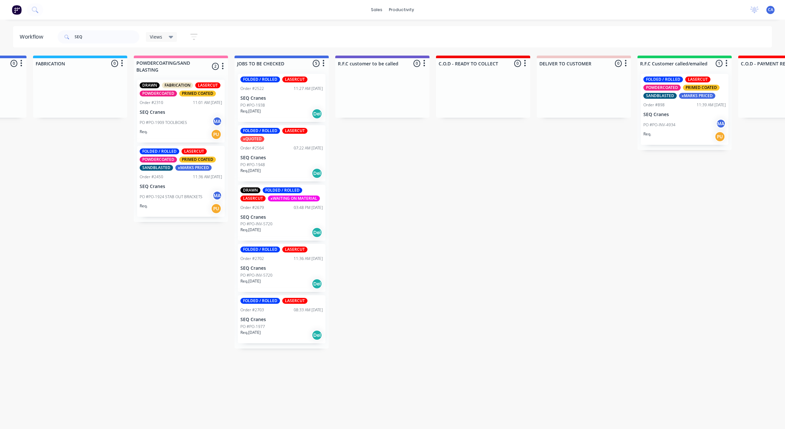
scroll to position [0, 73]
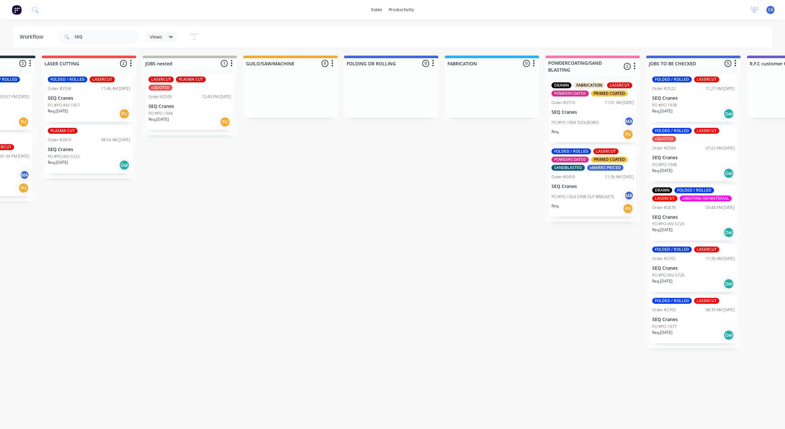
drag, startPoint x: 108, startPoint y: 283, endPoint x: 36, endPoint y: 265, distance: 74.6
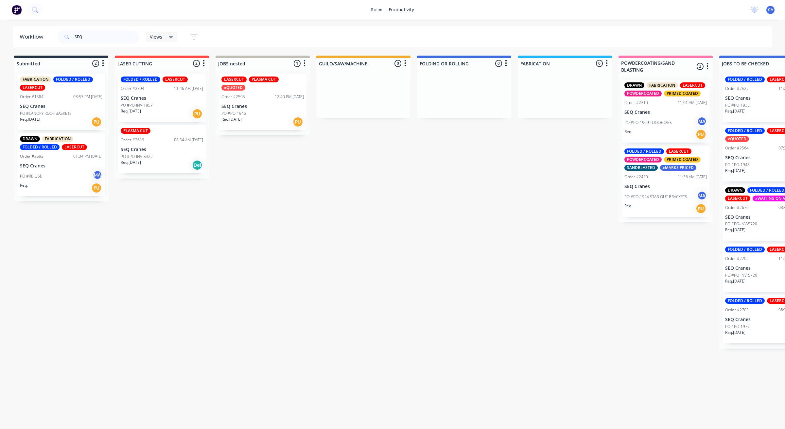
click at [76, 101] on div "FABRICATION FOLDED / ROLLED LASERCUT Order #1584 03:57 PM [DATE] SEQ Cranes PO …" at bounding box center [61, 102] width 88 height 56
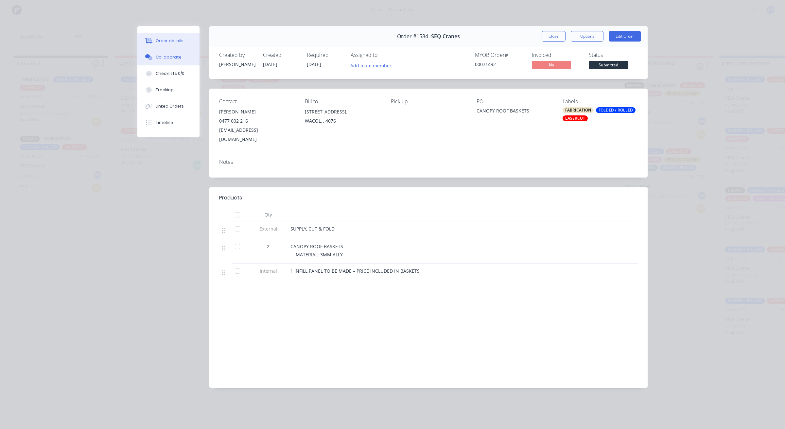
click at [180, 61] on button "Collaborate" at bounding box center [168, 57] width 62 height 16
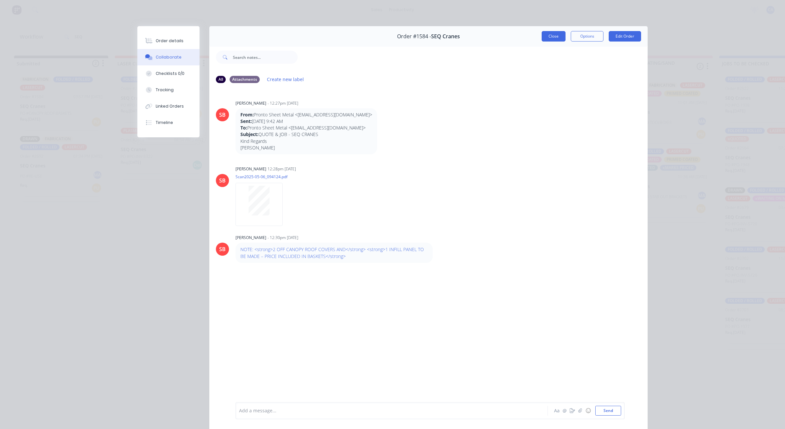
click at [554, 35] on button "Close" at bounding box center [554, 36] width 24 height 10
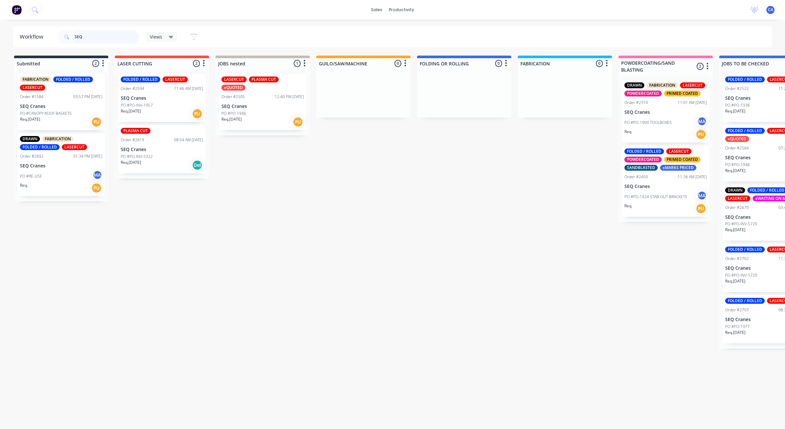
drag, startPoint x: 88, startPoint y: 35, endPoint x: 0, endPoint y: 30, distance: 87.8
click at [25, 38] on header "Workflow SEQ Views Save new view None (Default) edit Show/Hide statuses Show li…" at bounding box center [392, 36] width 759 height 21
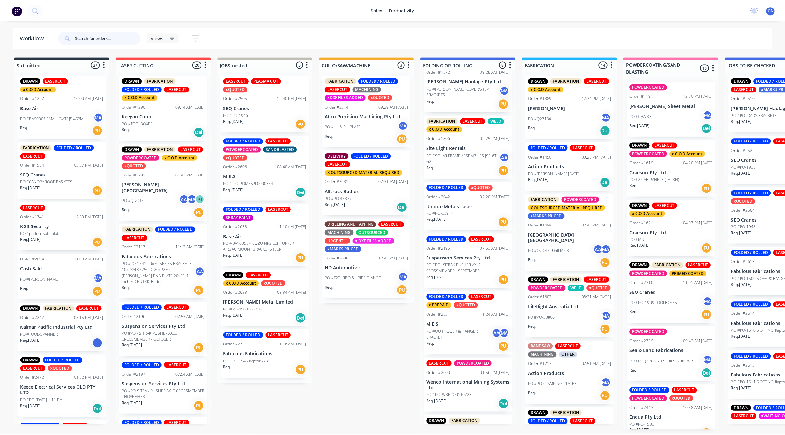
scroll to position [41, 0]
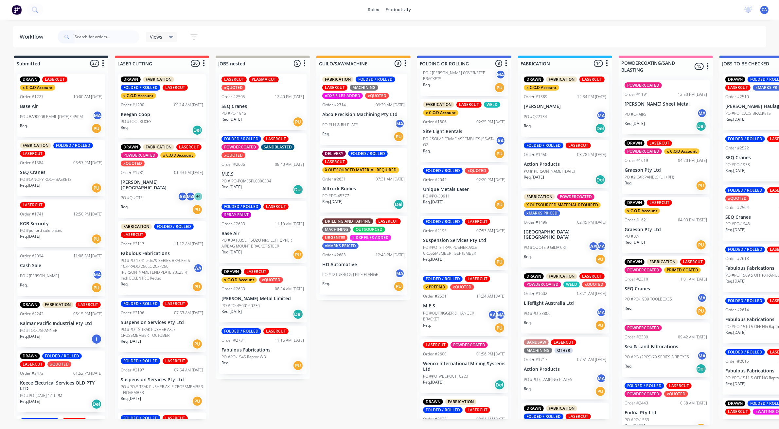
click at [463, 380] on div "Req. [DATE] Del" at bounding box center [464, 385] width 82 height 11
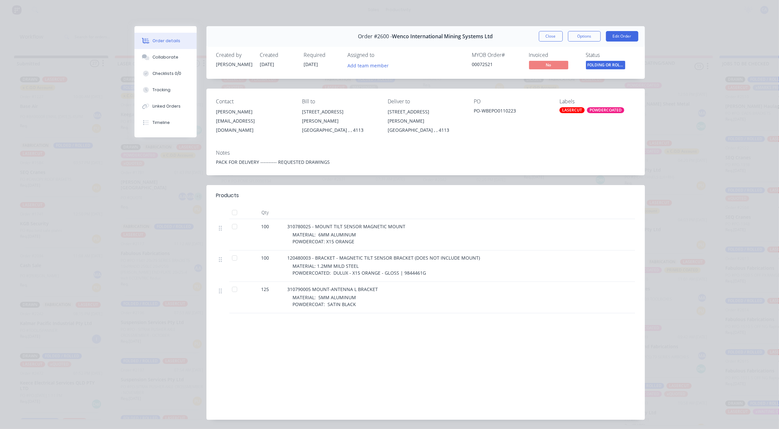
drag, startPoint x: 225, startPoint y: 252, endPoint x: 231, endPoint y: 252, distance: 6.2
click at [229, 252] on div at bounding box center [234, 258] width 13 height 13
click at [231, 252] on div at bounding box center [234, 258] width 13 height 13
click at [231, 254] on div at bounding box center [234, 258] width 13 height 13
click at [166, 89] on div "Tracking" at bounding box center [161, 90] width 18 height 6
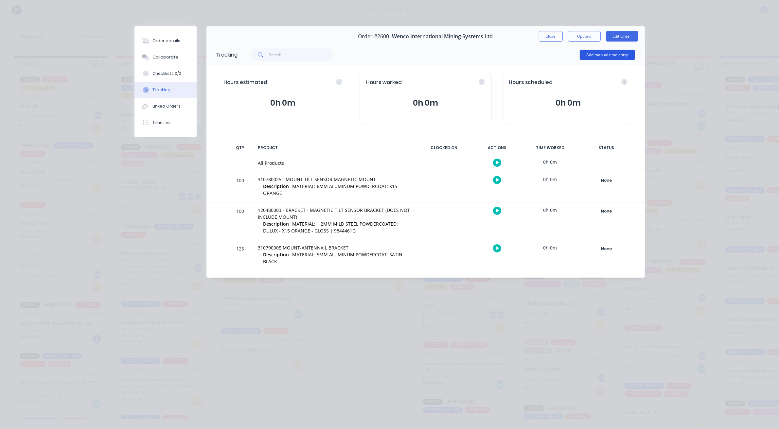
click at [598, 55] on button "Add manual time entry" at bounding box center [607, 55] width 55 height 10
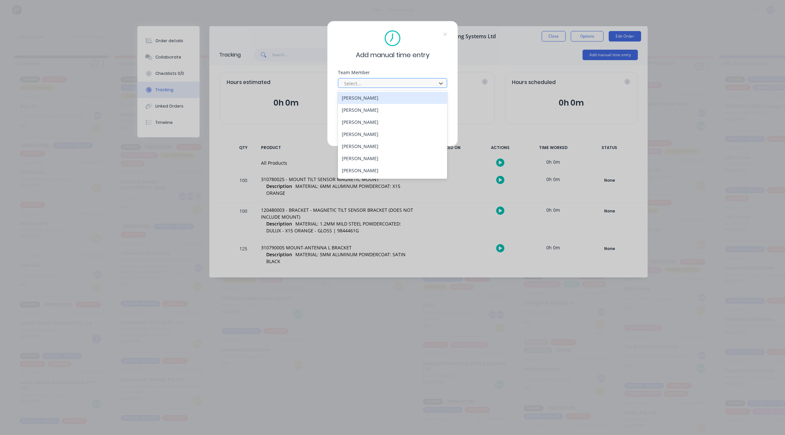
click at [370, 83] on div at bounding box center [389, 84] width 90 height 8
click at [358, 145] on div "[PERSON_NAME]" at bounding box center [392, 146] width 109 height 12
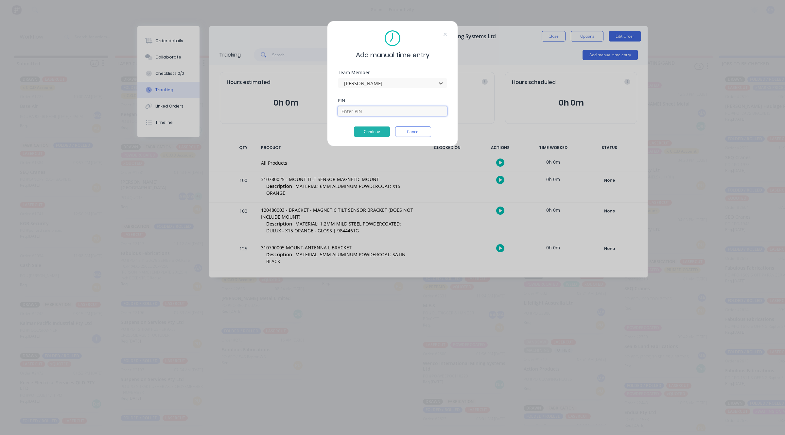
click at [358, 112] on input at bounding box center [392, 111] width 109 height 10
type input "3699"
click at [379, 129] on button "Continue" at bounding box center [372, 132] width 36 height 10
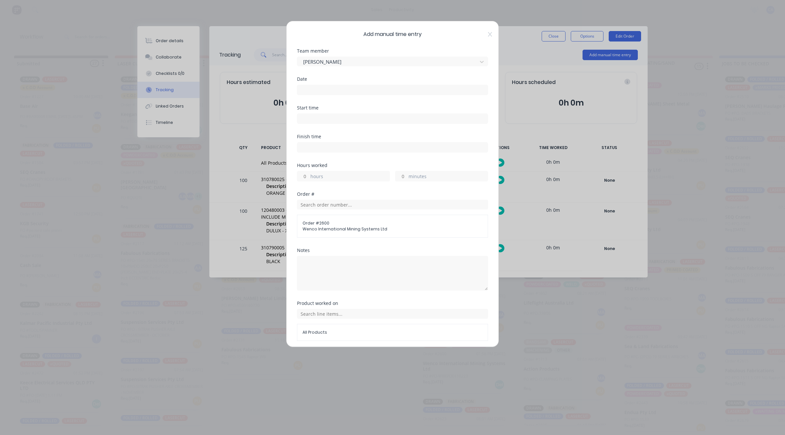
click at [328, 92] on input at bounding box center [392, 90] width 190 height 10
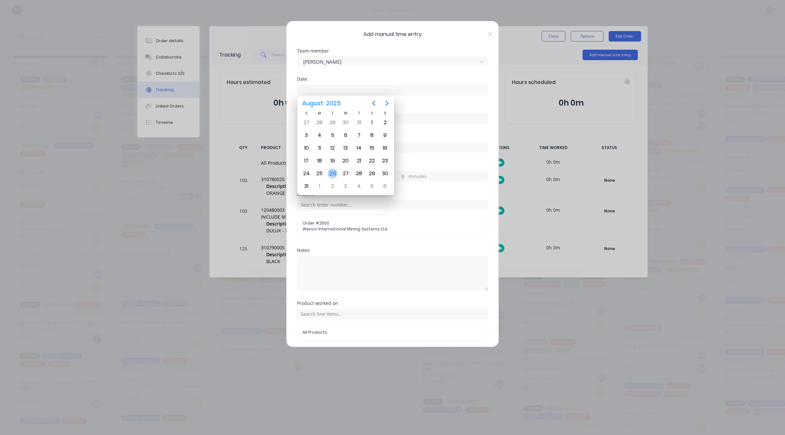
click at [330, 171] on div "26" at bounding box center [333, 174] width 10 height 10
type input "[DATE]"
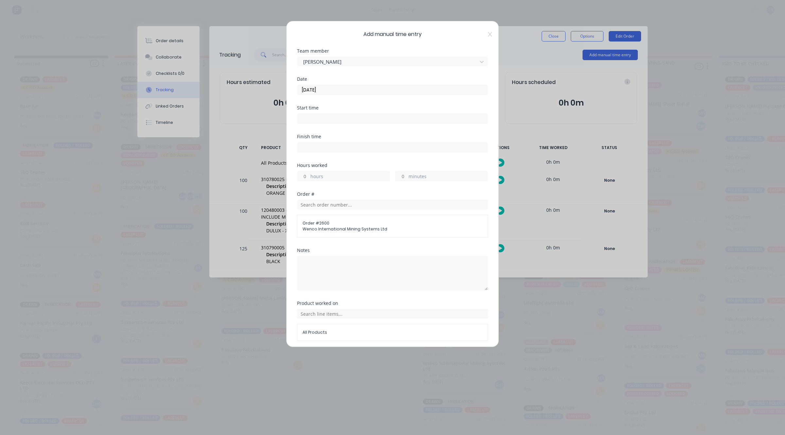
click at [304, 174] on input "hours" at bounding box center [302, 176] width 11 height 10
type input "1"
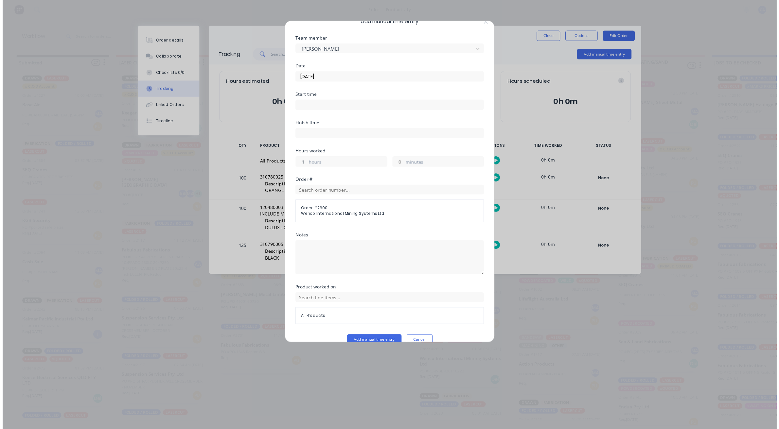
scroll to position [25, 0]
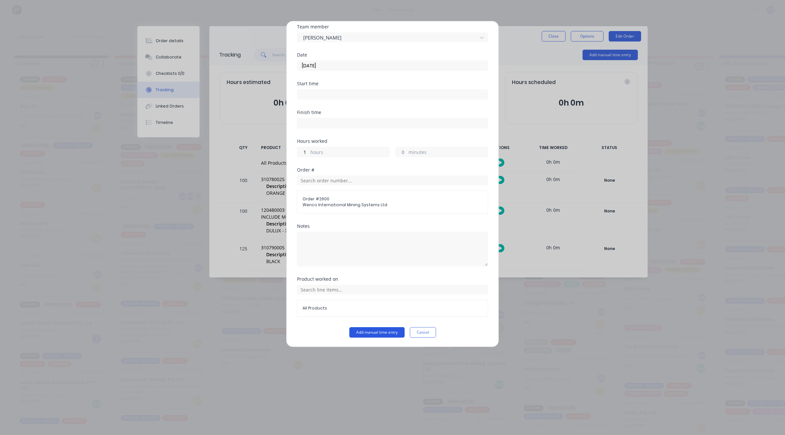
click at [391, 328] on button "Add manual time entry" at bounding box center [376, 332] width 55 height 10
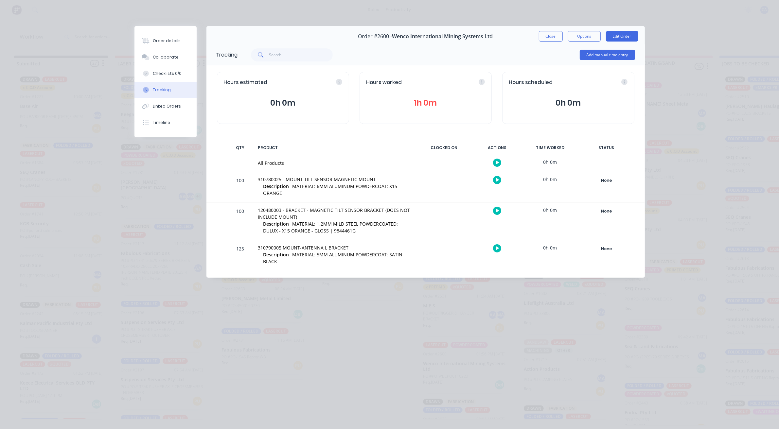
scroll to position [2, 0]
drag, startPoint x: 165, startPoint y: 67, endPoint x: 164, endPoint y: 62, distance: 5.3
click at [164, 66] on button "Checklists 0/0" at bounding box center [165, 73] width 62 height 16
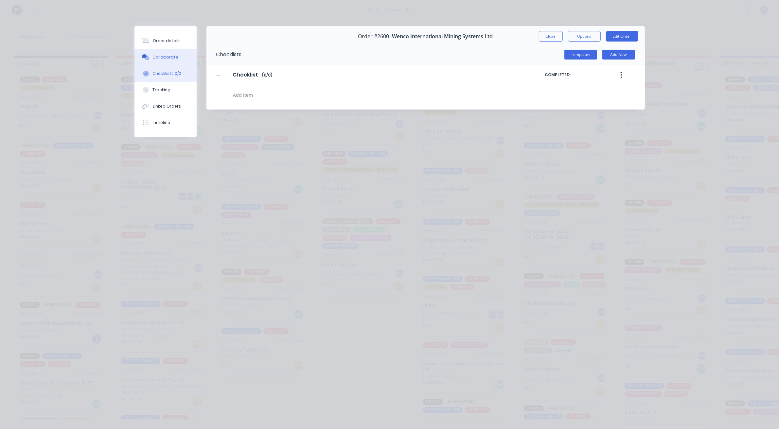
click at [164, 61] on button "Collaborate" at bounding box center [165, 57] width 62 height 16
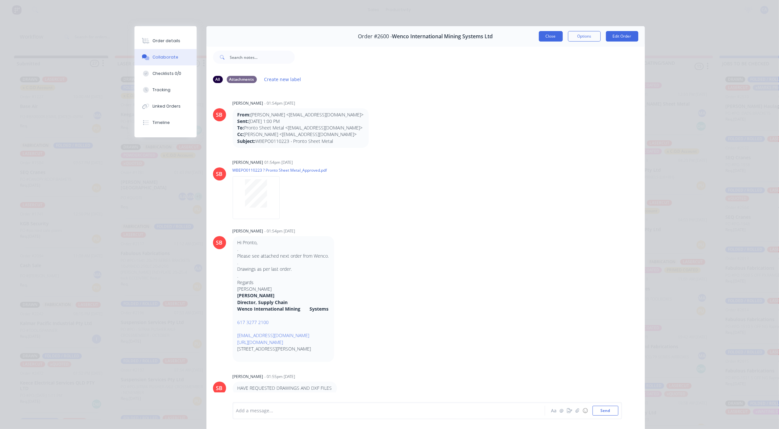
click at [552, 38] on button "Close" at bounding box center [551, 36] width 24 height 10
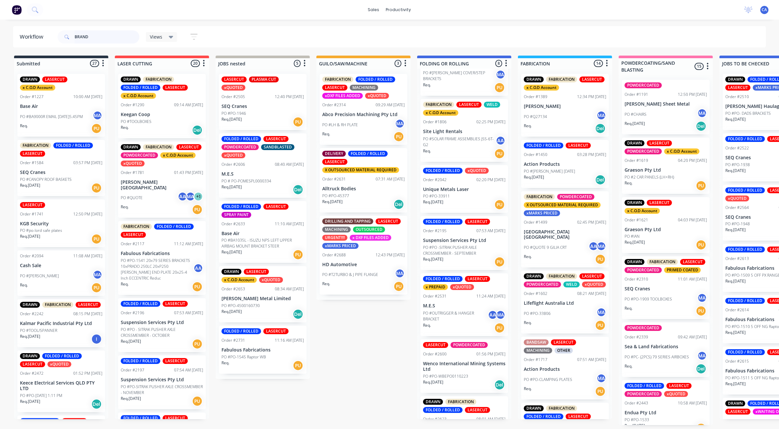
type input "BRAND"
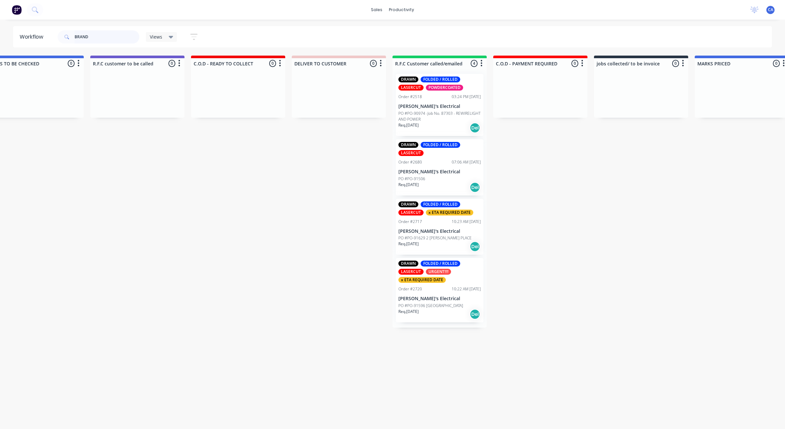
scroll to position [0, 741]
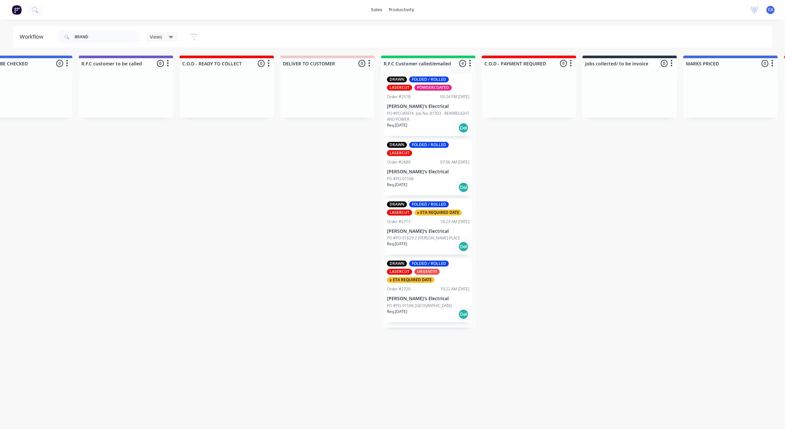
click at [417, 236] on p "PO #PO-91629 2 [PERSON_NAME] PLACE" at bounding box center [423, 238] width 73 height 6
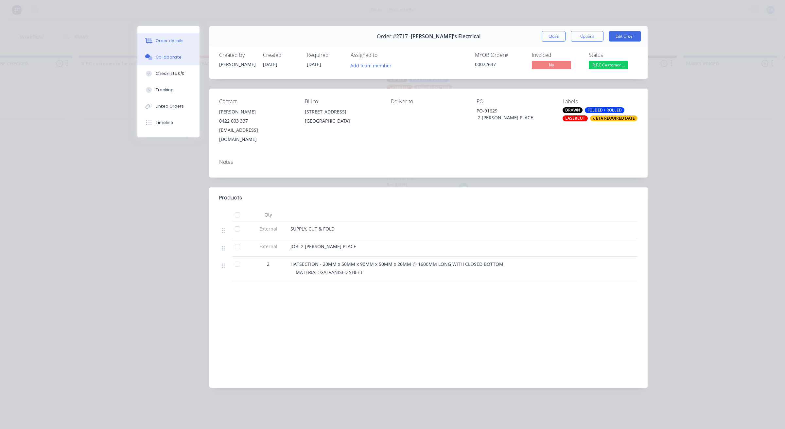
click at [168, 54] on div "Collaborate" at bounding box center [169, 57] width 26 height 6
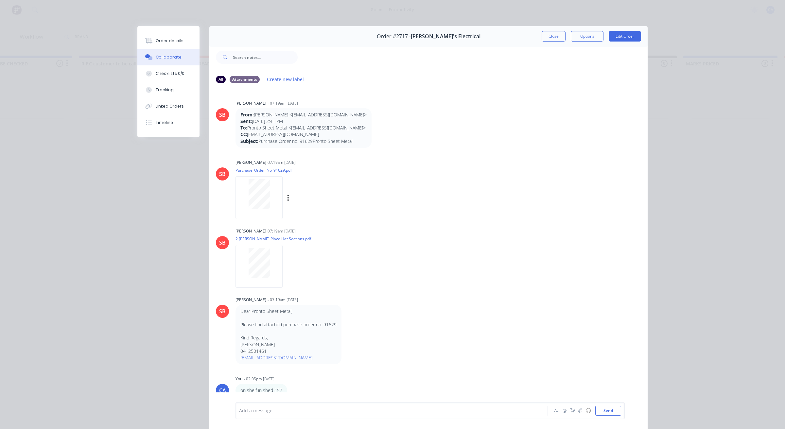
scroll to position [41, 0]
